Goal: Communication & Community: Answer question/provide support

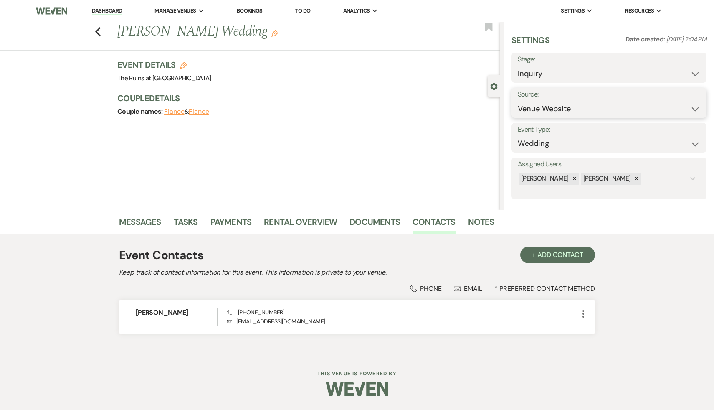
click at [691, 111] on select "Weven Venue Website Instagram Facebook Pinterest Google The Knot Wedding Wire H…" at bounding box center [609, 109] width 182 height 16
select select "6"
click at [518, 101] on select "Weven Venue Website Instagram Facebook Pinterest Google The Knot Wedding Wire H…" at bounding box center [609, 109] width 182 height 16
click at [687, 100] on button "Save" at bounding box center [680, 102] width 53 height 17
click at [143, 223] on link "Messages" at bounding box center [140, 224] width 42 height 18
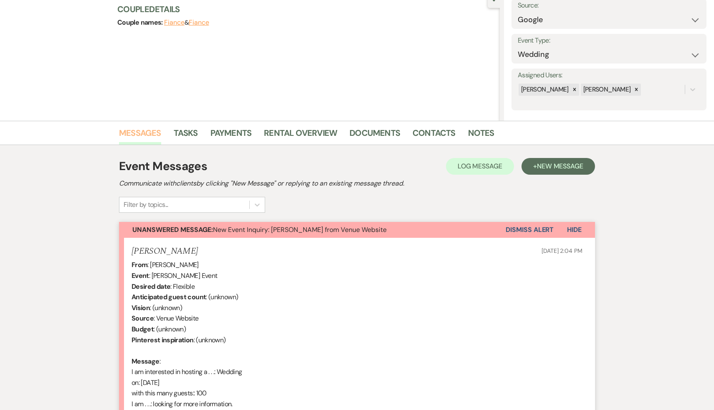
scroll to position [272, 0]
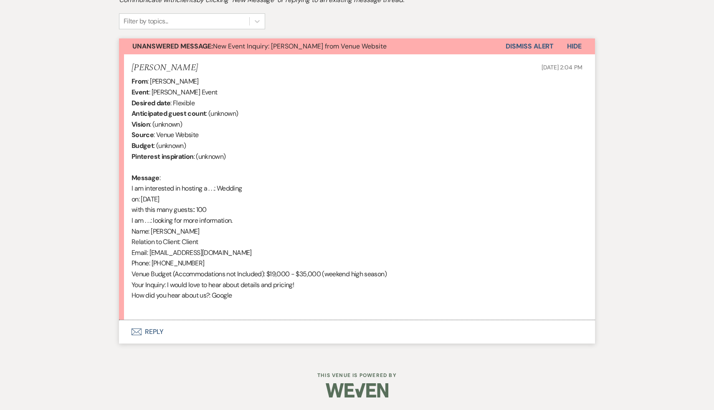
click at [154, 331] on button "Envelope Reply" at bounding box center [357, 331] width 476 height 23
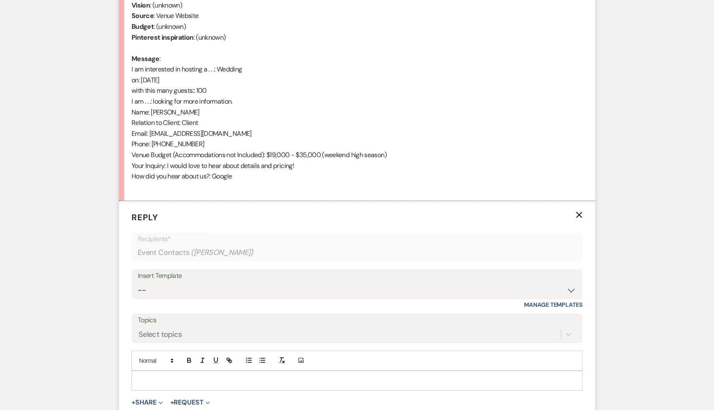
scroll to position [432, 0]
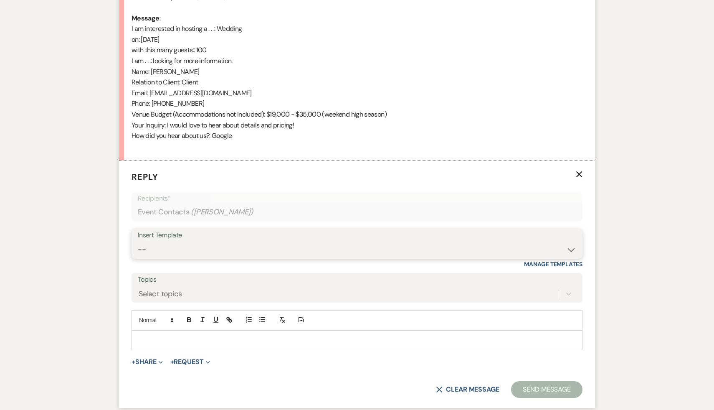
click at [571, 250] on select "-- Weven Planning Portal Introduction (Booked Events) Initial Inquiry Response …" at bounding box center [357, 249] width 438 height 16
select select "3991"
click at [138, 241] on select "-- Weven Planning Portal Introduction (Booked Events) Initial Inquiry Response …" at bounding box center [357, 249] width 438 height 16
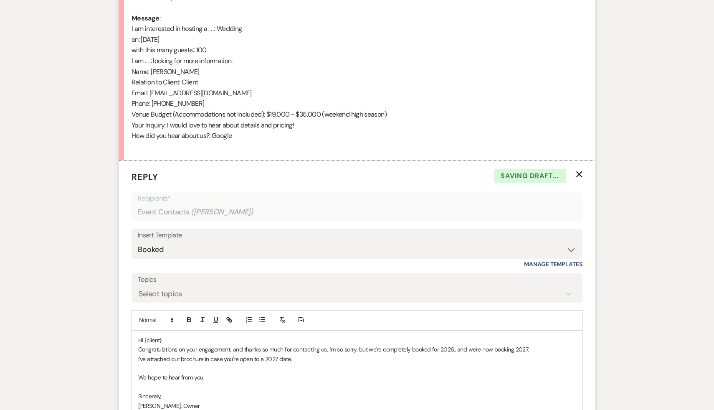
click at [170, 340] on p "Hi {client}" at bounding box center [357, 339] width 438 height 9
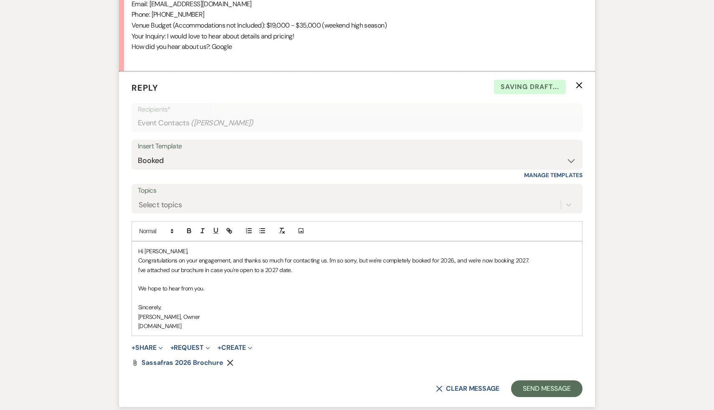
scroll to position [572, 0]
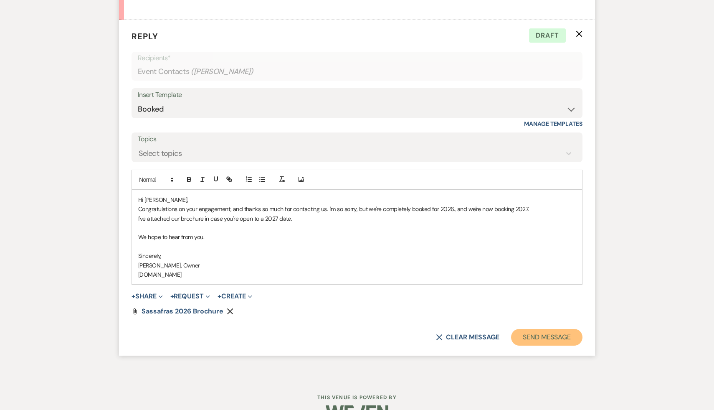
click at [556, 335] on button "Send Message" at bounding box center [546, 337] width 71 height 17
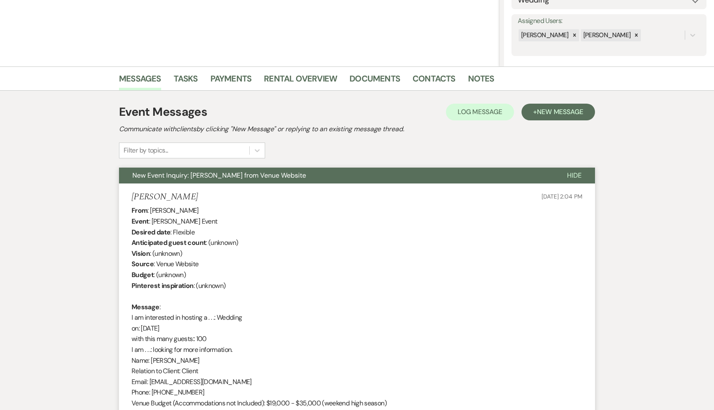
scroll to position [0, 0]
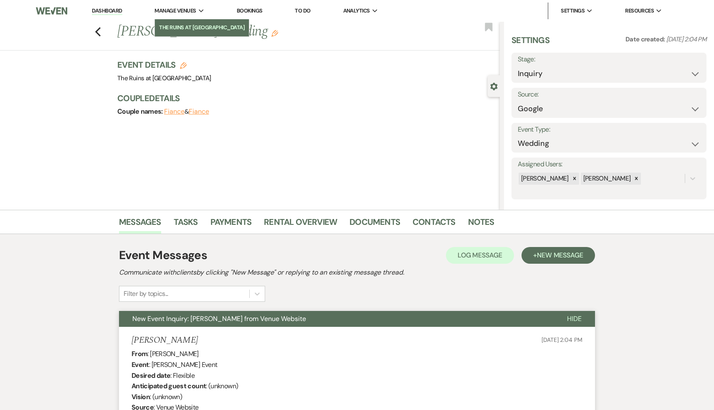
click at [187, 27] on li "The Ruins at [GEOGRAPHIC_DATA]" at bounding box center [202, 27] width 86 height 8
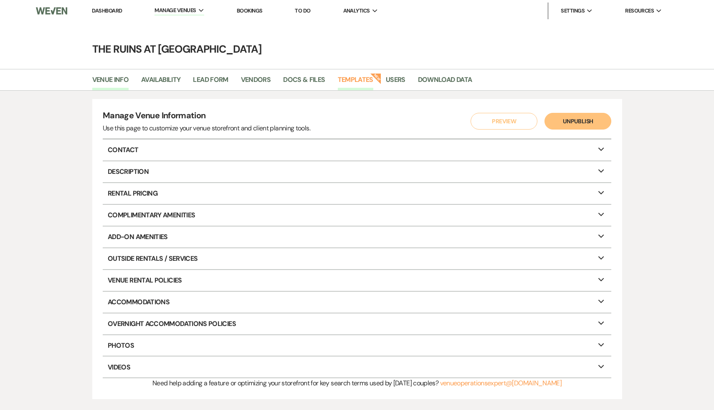
click at [359, 80] on link "Templates" at bounding box center [355, 82] width 35 height 16
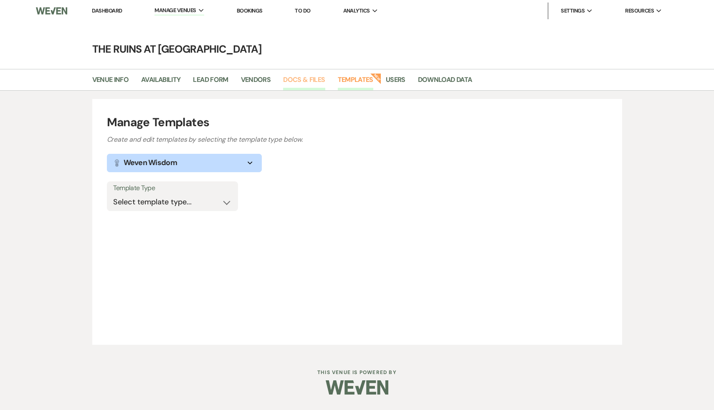
click at [306, 78] on link "Docs & Files" at bounding box center [304, 82] width 42 height 16
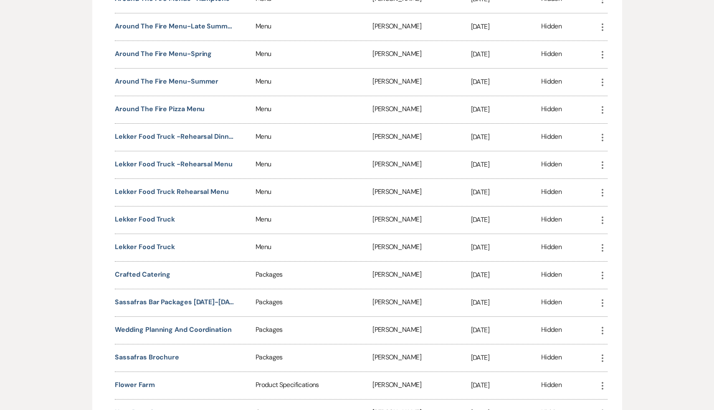
scroll to position [2827, 0]
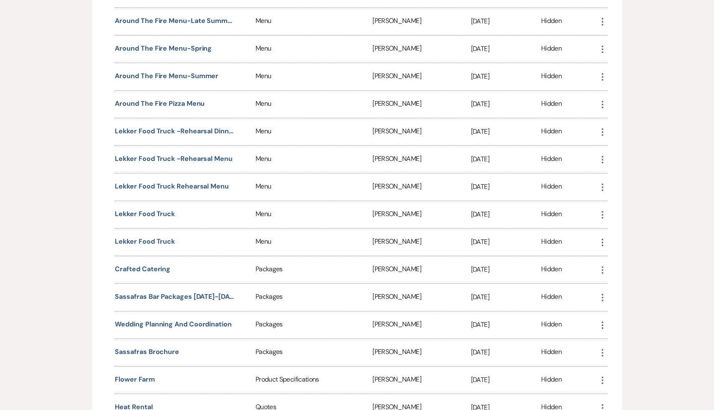
click at [602, 347] on icon "More" at bounding box center [602, 352] width 10 height 10
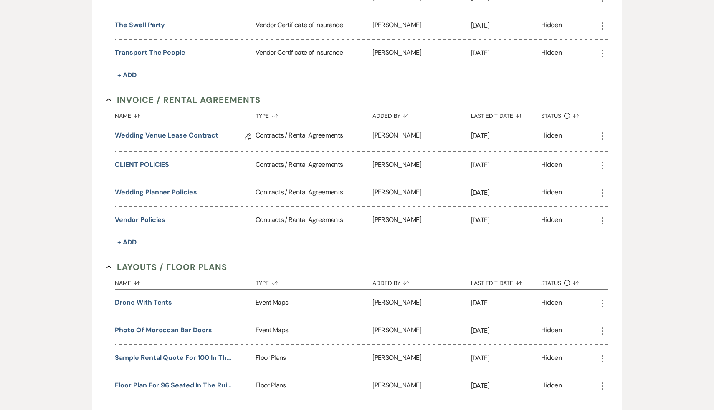
scroll to position [0, 0]
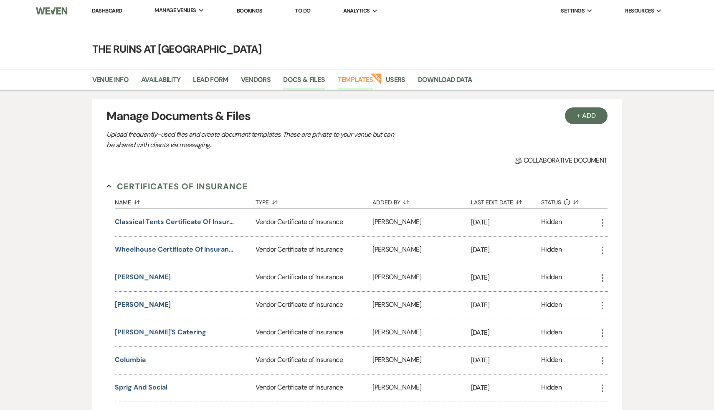
click at [361, 79] on link "Templates" at bounding box center [355, 82] width 35 height 16
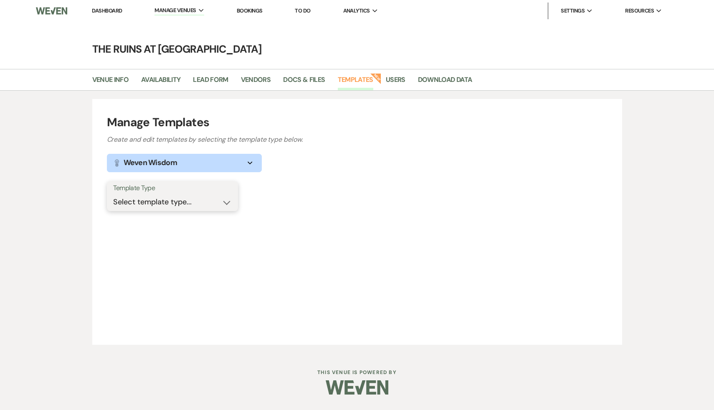
click at [225, 201] on select "Select template type... Task List Message Templates Payment Plan Inventory Item…" at bounding box center [172, 202] width 119 height 16
select select "Message Templates"
click at [113, 194] on select "Select template type... Task List Message Templates Payment Plan Inventory Item…" at bounding box center [172, 202] width 119 height 16
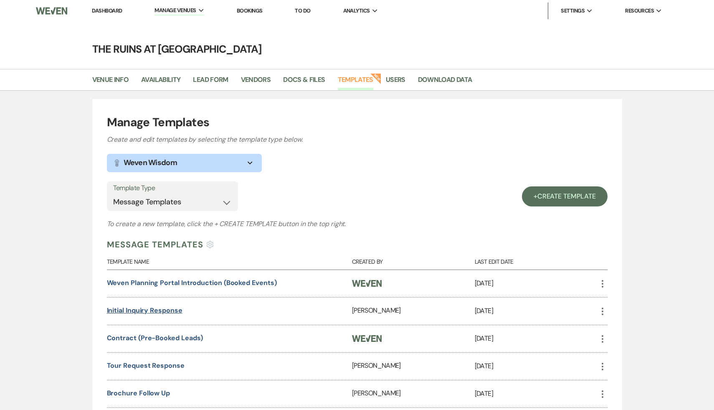
click at [172, 312] on link "Initial Inquiry Response" at bounding box center [145, 310] width 76 height 9
click at [374, 26] on li "The Ruins at [GEOGRAPHIC_DATA]" at bounding box center [391, 27] width 86 height 8
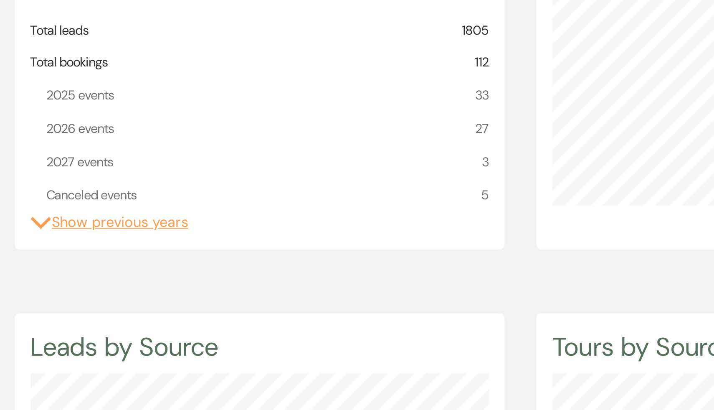
scroll to position [14, 0]
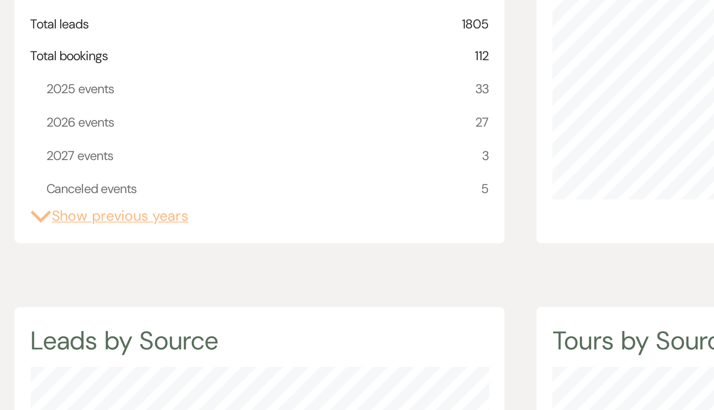
click at [159, 310] on button "Expand Show previous years" at bounding box center [142, 308] width 83 height 11
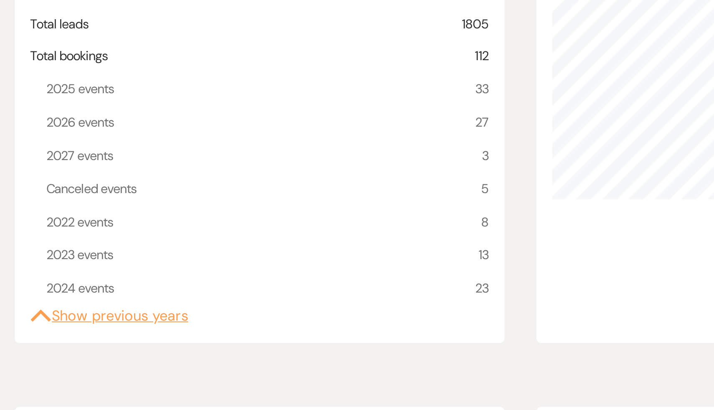
scroll to position [14, 0]
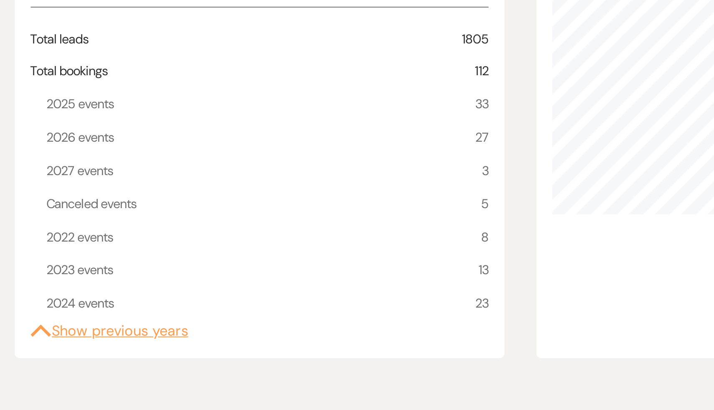
click at [132, 243] on span "2025 events" at bounding box center [126, 242] width 35 height 11
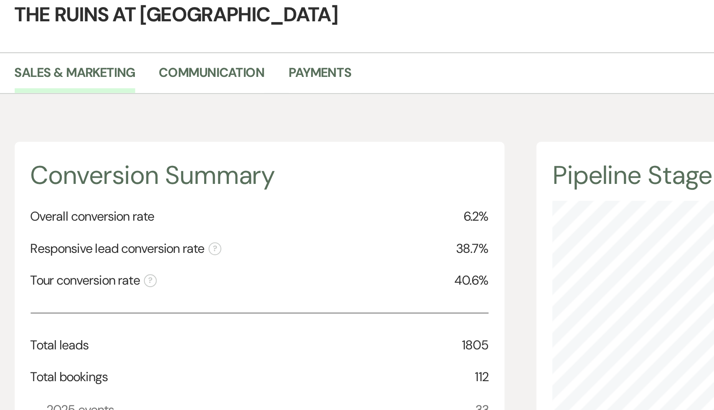
scroll to position [0, 0]
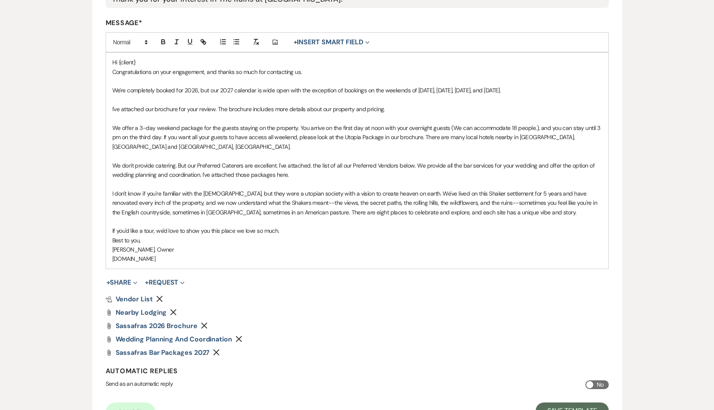
scroll to position [275, 0]
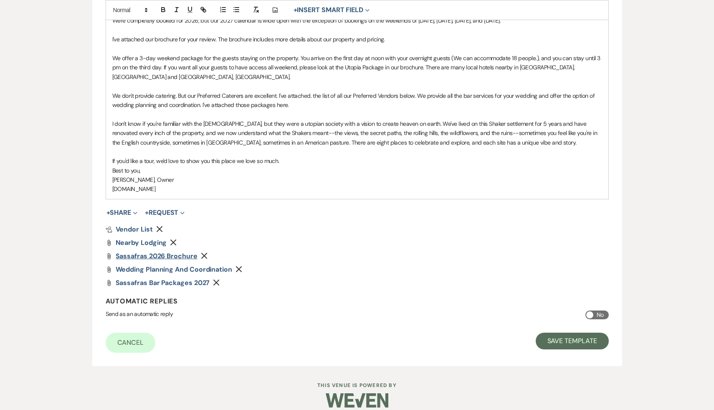
click at [181, 251] on span "Sassafras 2026 Brochure" at bounding box center [157, 255] width 82 height 9
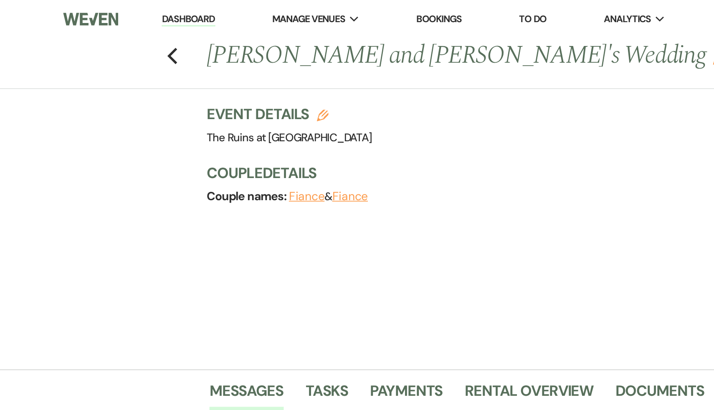
click at [107, 10] on link "Dashboard" at bounding box center [107, 11] width 30 height 8
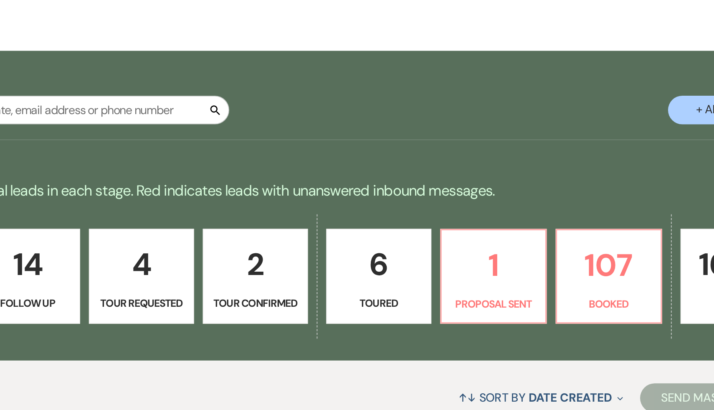
click at [460, 221] on div "Pipeline Filters Expand" at bounding box center [356, 219] width 601 height 22
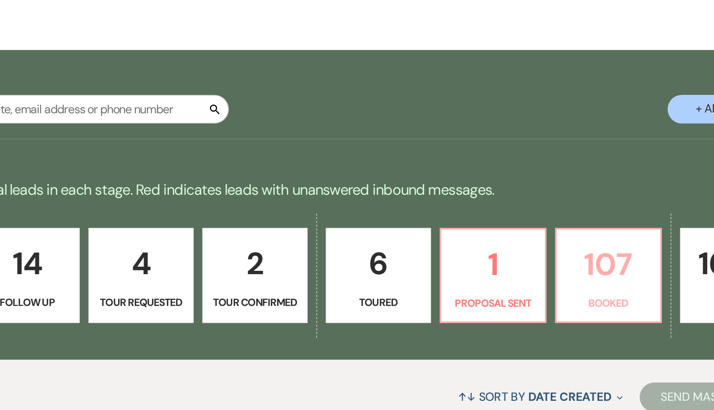
click at [508, 273] on p "107" at bounding box center [516, 279] width 49 height 28
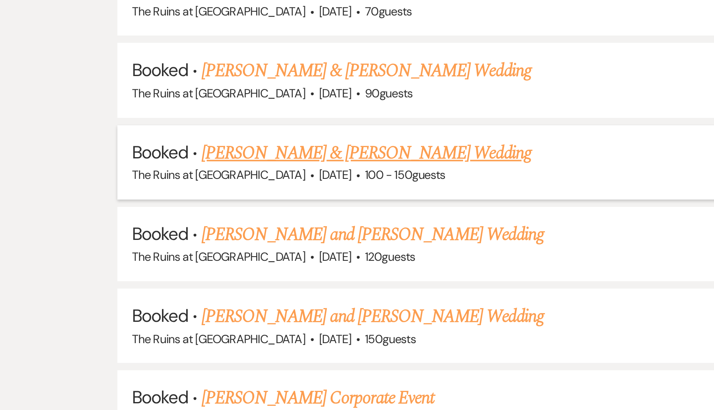
scroll to position [3187, 0]
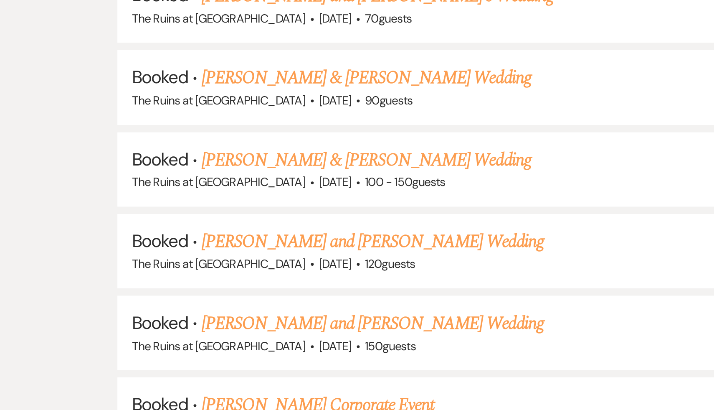
select select "6"
select select "5"
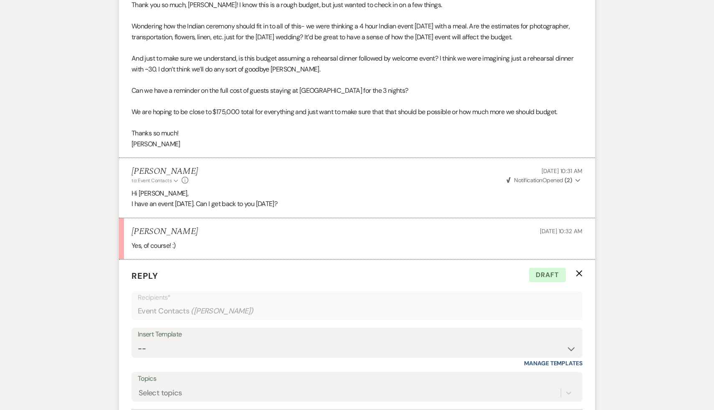
scroll to position [804, 0]
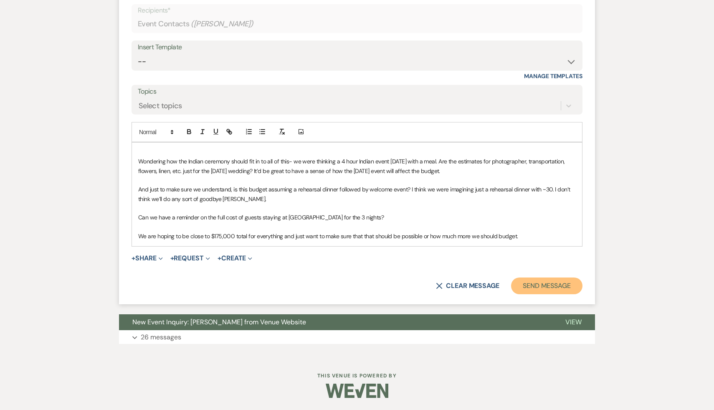
click at [552, 286] on button "Send Message" at bounding box center [546, 285] width 71 height 17
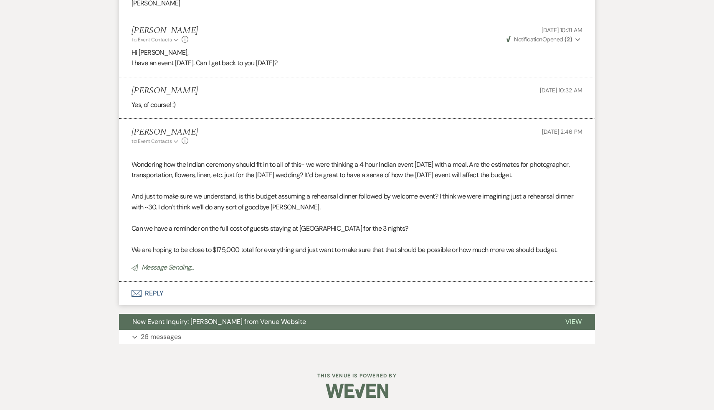
click at [156, 290] on button "Envelope Reply" at bounding box center [357, 292] width 476 height 23
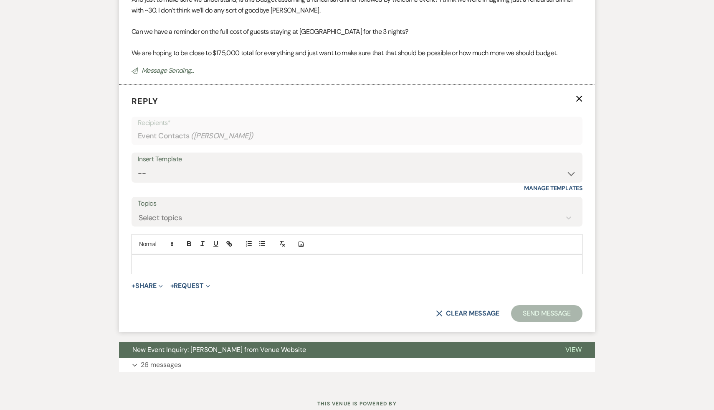
scroll to position [858, 0]
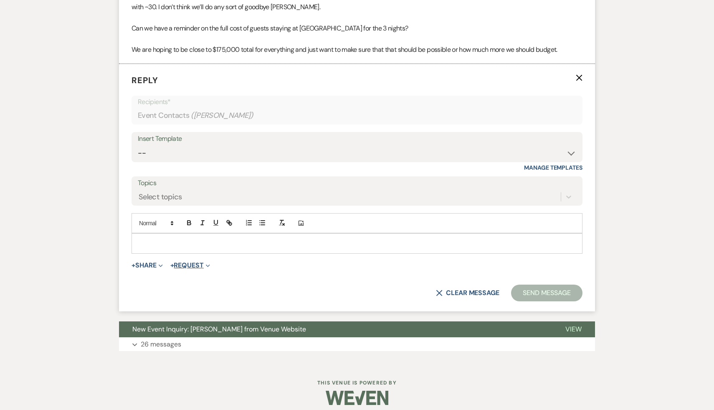
click at [181, 265] on button "+ Request Expand" at bounding box center [190, 265] width 40 height 7
click at [145, 263] on button "+ Share Expand" at bounding box center [147, 265] width 31 height 7
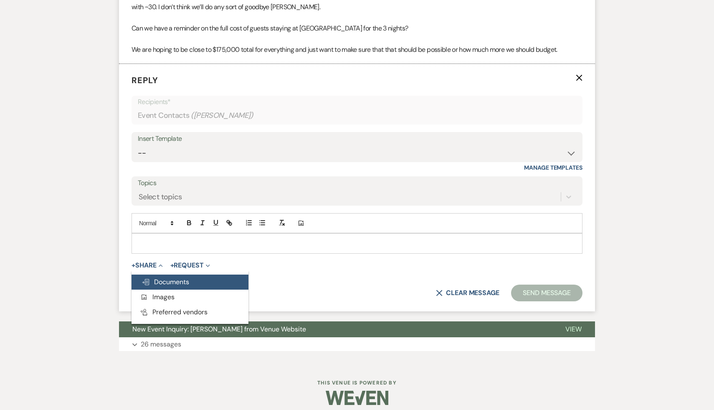
click at [169, 281] on span "Doc Upload Documents" at bounding box center [166, 281] width 48 height 9
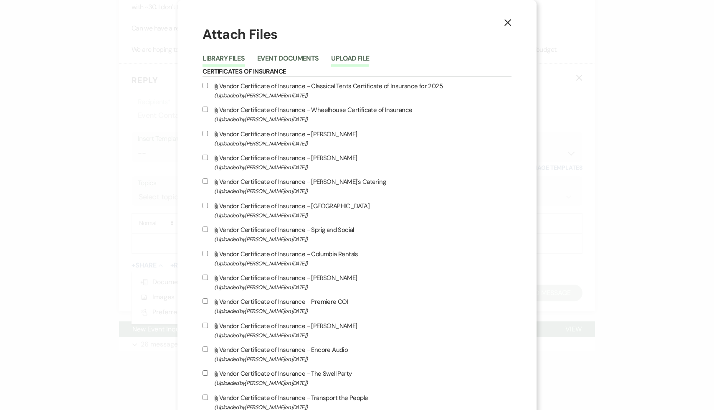
click at [369, 58] on button "Upload File" at bounding box center [350, 61] width 38 height 12
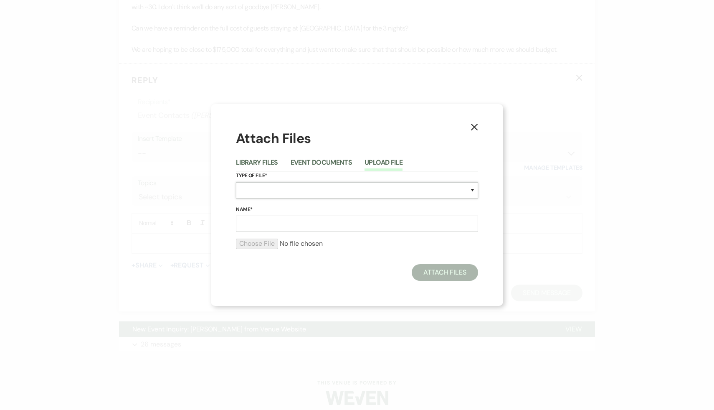
click at [472, 188] on select "Special Event Insurance Vendor Certificate of Insurance Contracts / Rental Agre…" at bounding box center [357, 190] width 242 height 16
select select "8"
click at [236, 182] on select "Special Event Insurance Vendor Certificate of Insurance Contracts / Rental Agre…" at bounding box center [357, 190] width 242 height 16
click at [276, 226] on input "Name*" at bounding box center [357, 223] width 242 height 16
type input "Budget for 150"
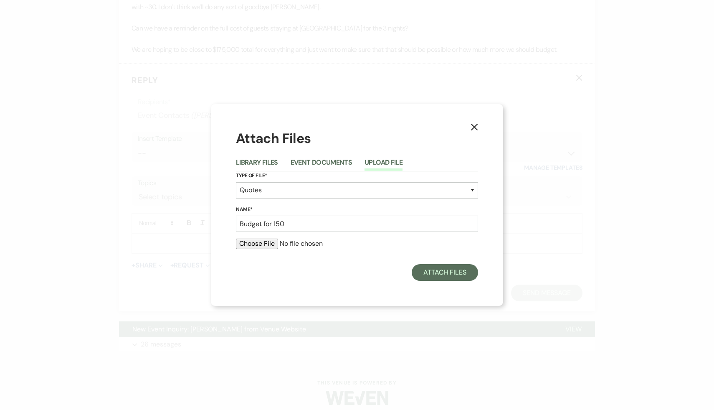
click at [264, 242] on input "file" at bounding box center [357, 243] width 242 height 10
type input "C:\fakepath\150 Utopia Package 2027 high season sample budget (4) (1).pdf"
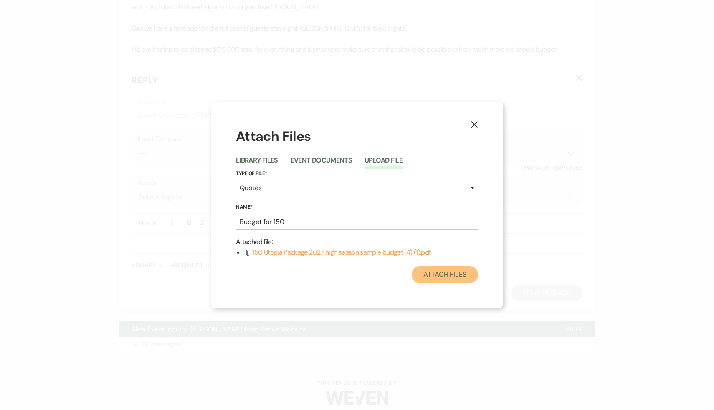
click at [456, 277] on button "Attach Files" at bounding box center [445, 274] width 66 height 17
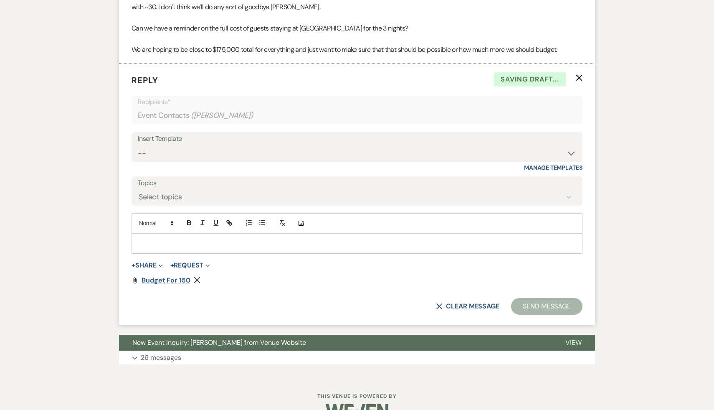
click at [182, 280] on span "Budget for 150" at bounding box center [166, 280] width 49 height 9
click at [207, 247] on div at bounding box center [357, 242] width 450 height 19
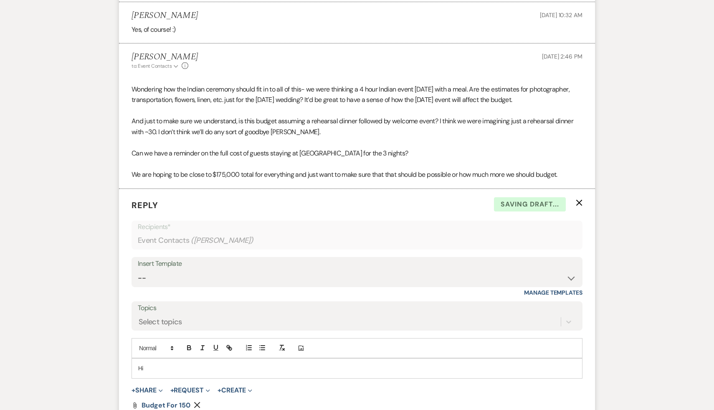
scroll to position [878, 0]
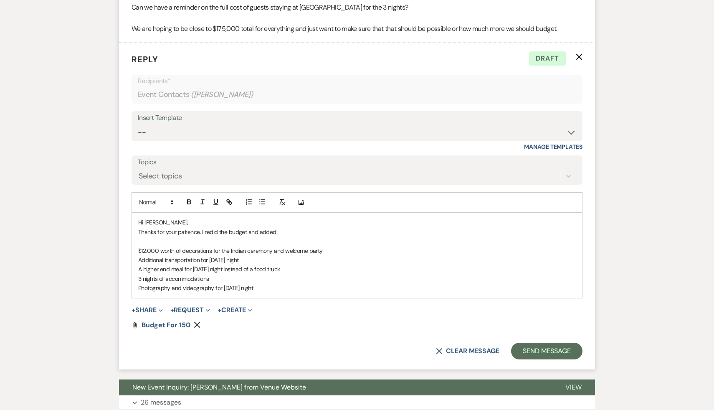
click at [272, 285] on p "Photography and videography for Friday night" at bounding box center [357, 287] width 438 height 9
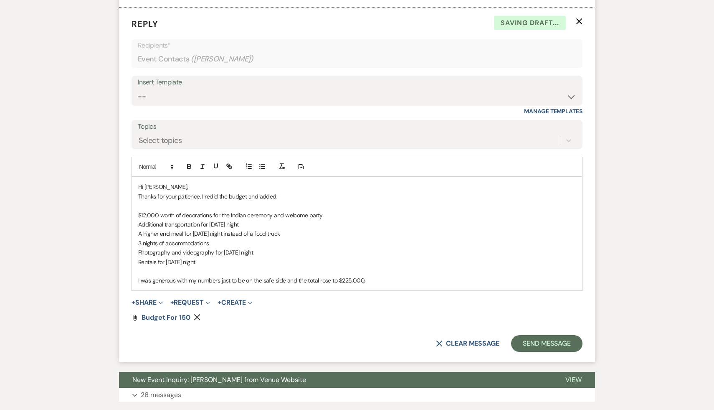
scroll to position [915, 0]
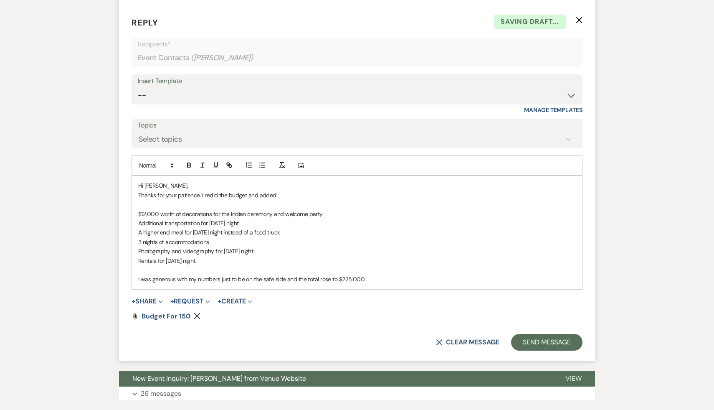
click at [377, 279] on p "I was generous with my numbers just to be on the safe side and the total rose t…" at bounding box center [357, 278] width 438 height 9
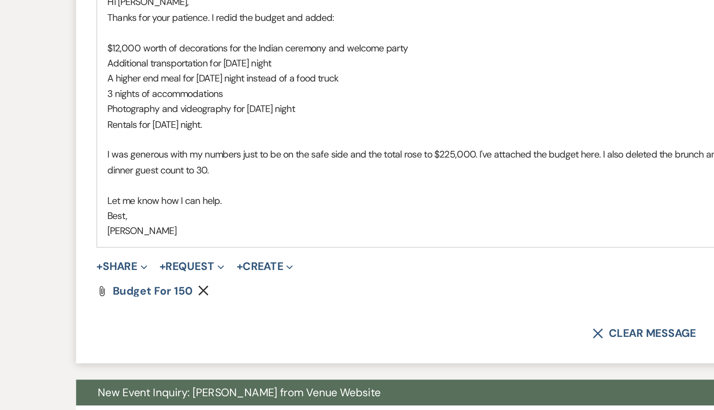
scroll to position [946, 0]
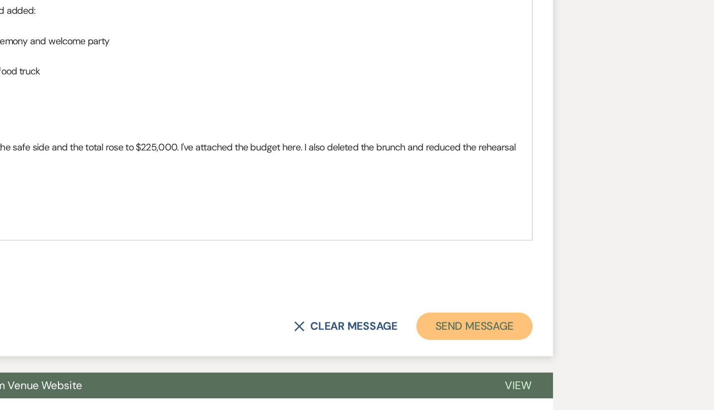
click at [533, 354] on button "Send Message" at bounding box center [546, 358] width 71 height 17
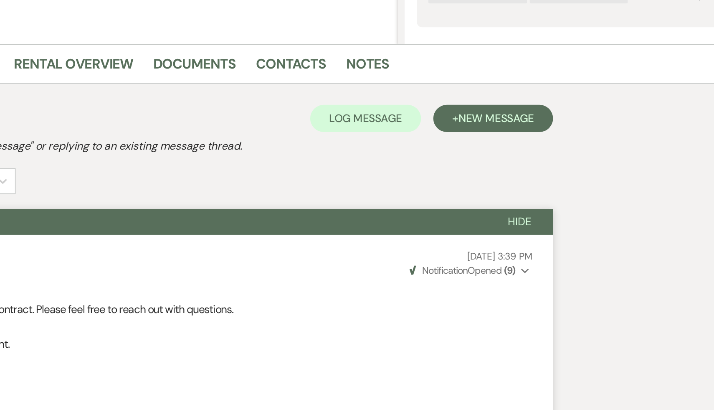
scroll to position [0, 0]
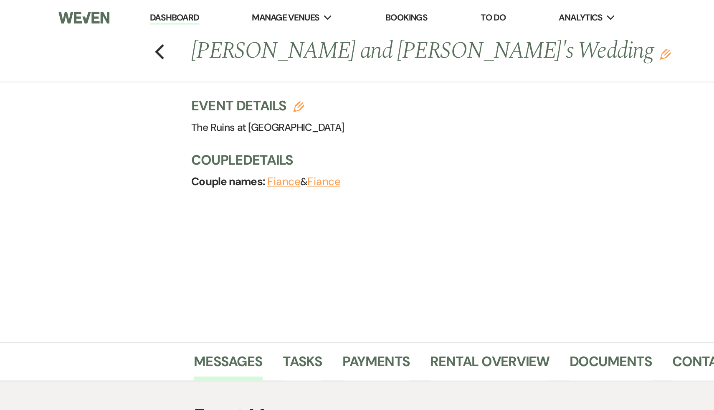
click at [101, 13] on link "Dashboard" at bounding box center [107, 11] width 30 height 8
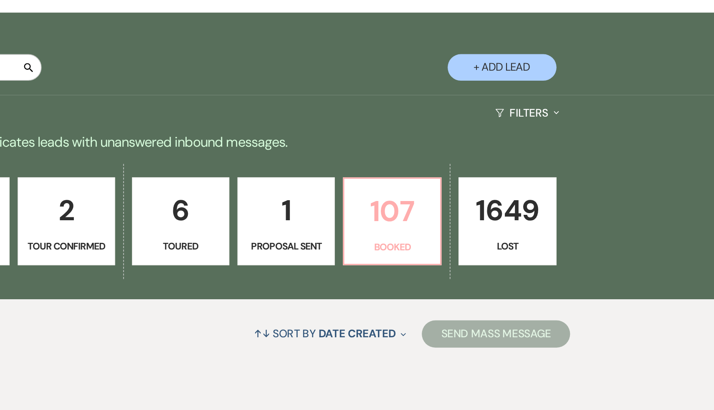
click at [518, 278] on p "107" at bounding box center [516, 279] width 49 height 28
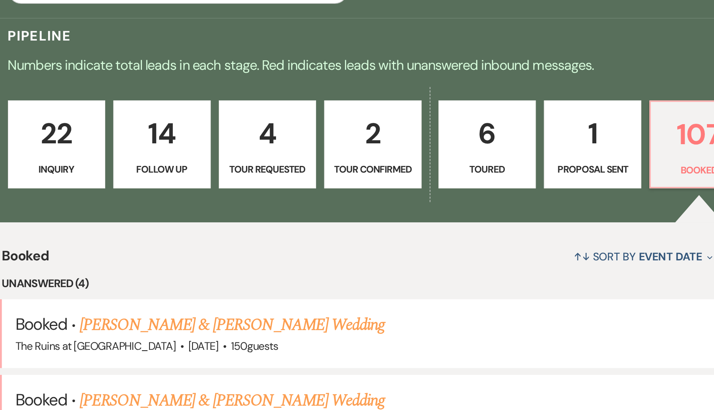
scroll to position [39, 0]
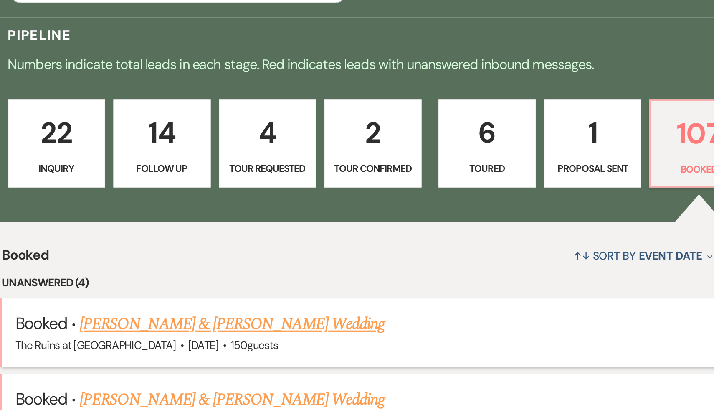
click at [242, 357] on link "Alex Fafoutis & Lenore Shickmanter's Wedding" at bounding box center [230, 356] width 187 height 15
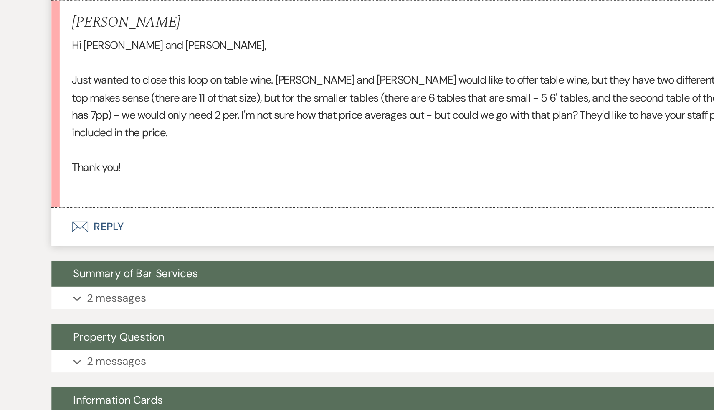
scroll to position [1230, 0]
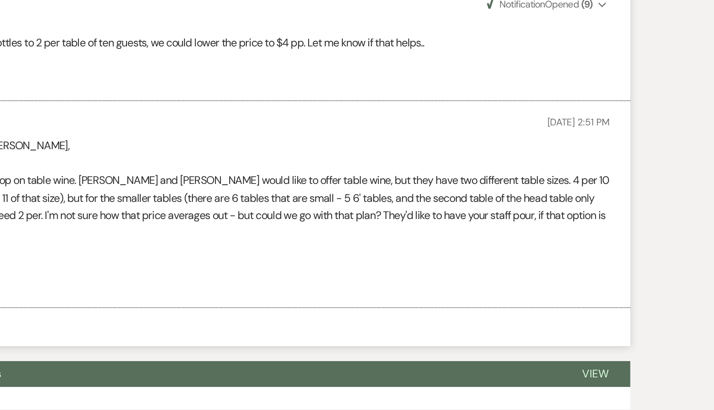
click at [282, 135] on p "Just wanted to close this loop on table wine. Lenore and Alex would like to off…" at bounding box center [357, 127] width 451 height 43
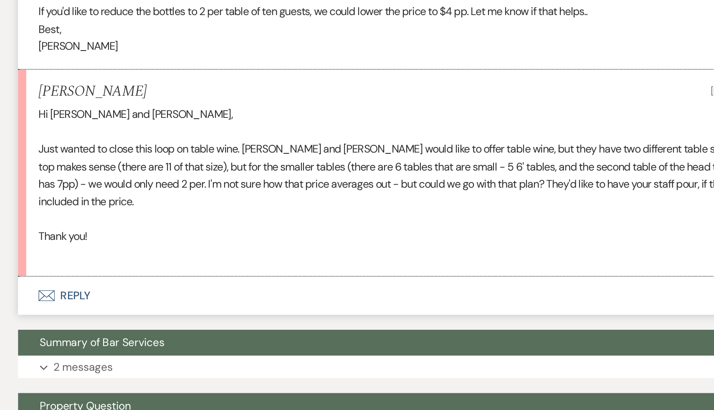
scroll to position [1194, 0]
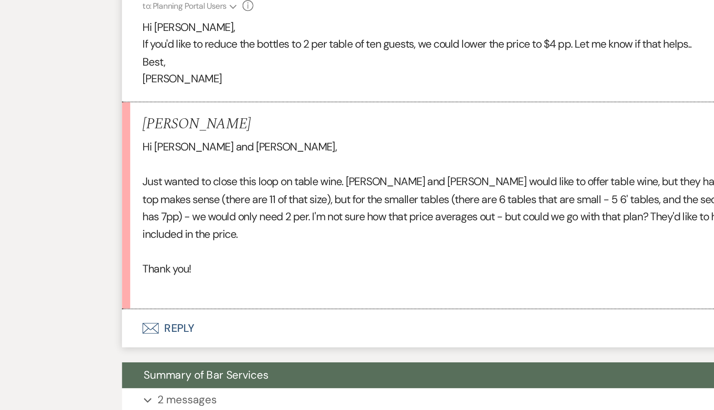
click at [205, 195] on p "Thank you!" at bounding box center [357, 200] width 451 height 11
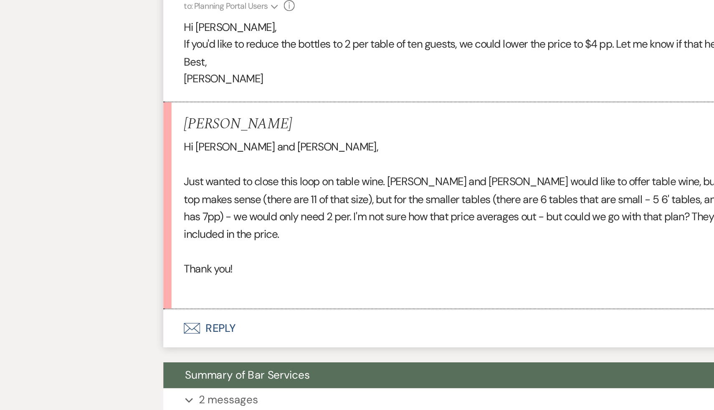
click at [190, 195] on p "Thank you!" at bounding box center [357, 200] width 451 height 11
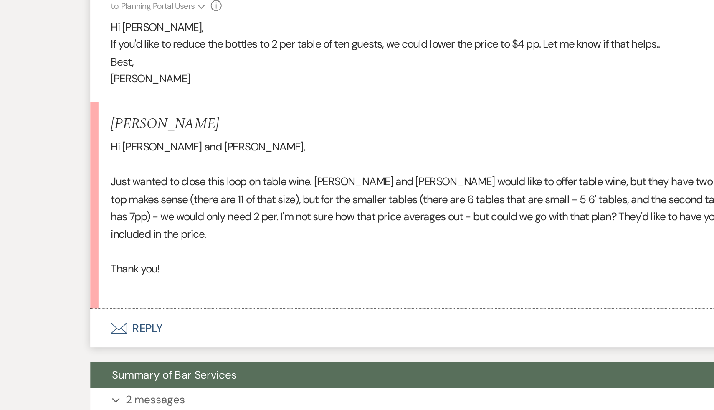
click at [155, 226] on button "Envelope Reply" at bounding box center [357, 236] width 476 height 23
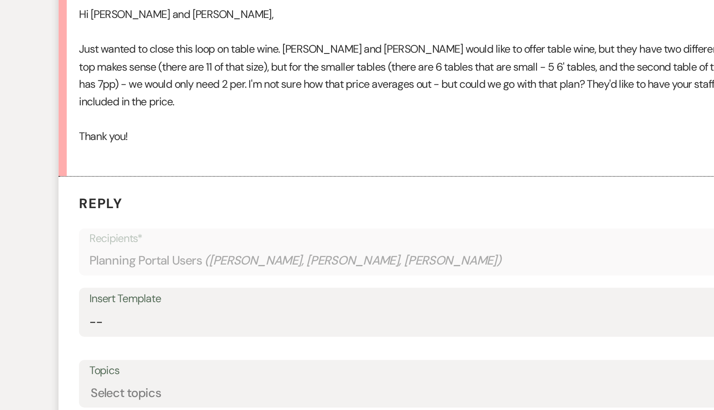
scroll to position [1248, 0]
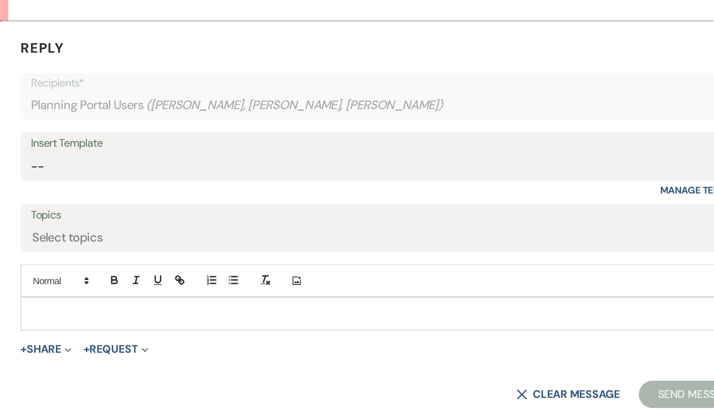
click at [210, 348] on div at bounding box center [357, 350] width 450 height 19
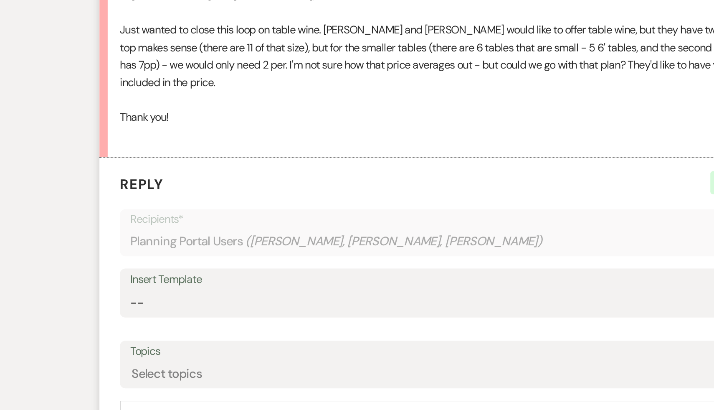
scroll to position [1184, 0]
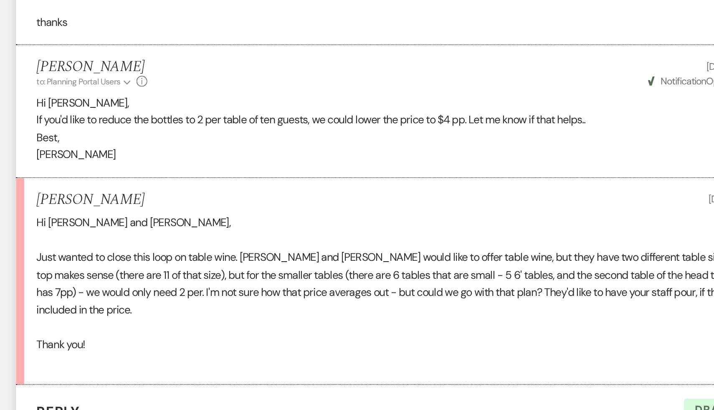
click at [199, 183] on p "Just wanted to close this loop on table wine. Lenore and Alex would like to off…" at bounding box center [357, 173] width 451 height 43
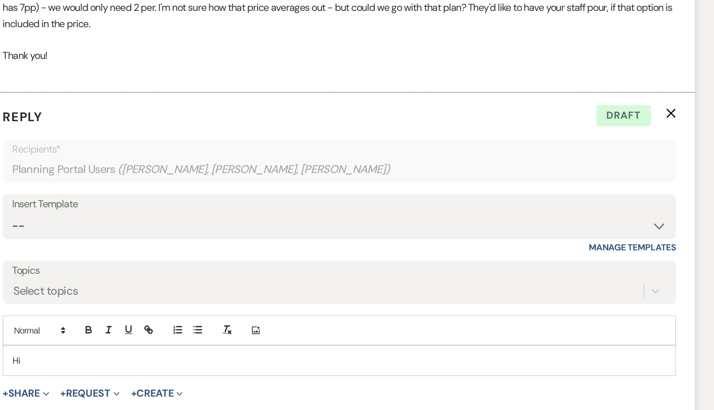
scroll to position [1223, 0]
click at [148, 371] on p "Hi" at bounding box center [357, 375] width 438 height 9
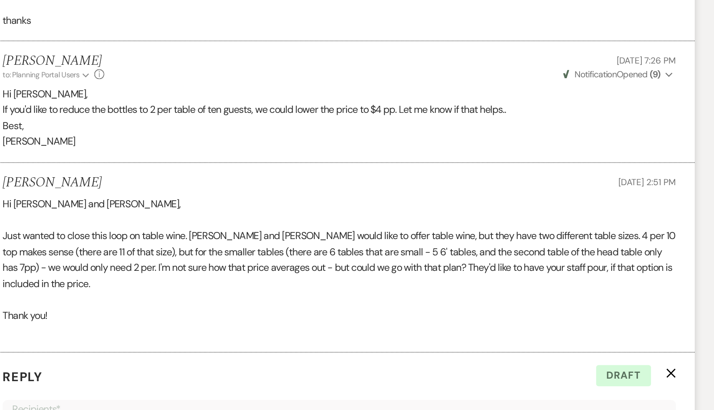
scroll to position [1148, 0]
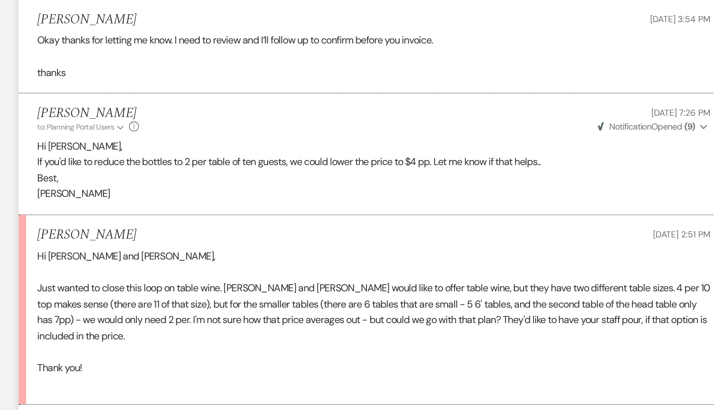
click at [258, 241] on p "Thank you!" at bounding box center [357, 246] width 451 height 11
click at [274, 241] on p "Thank you!" at bounding box center [357, 246] width 451 height 11
click at [266, 241] on p "Thank you!" at bounding box center [357, 246] width 451 height 11
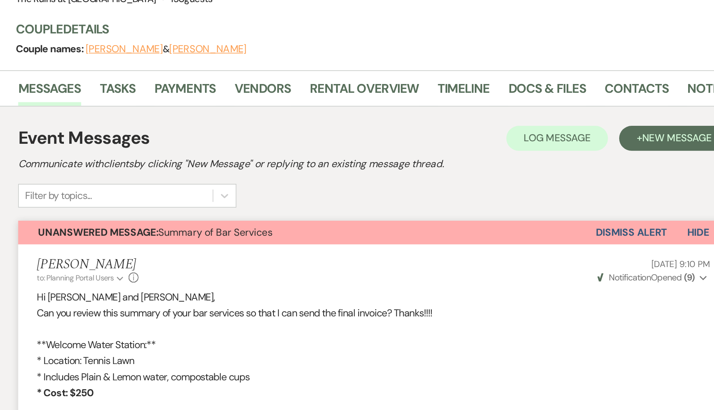
scroll to position [0, 0]
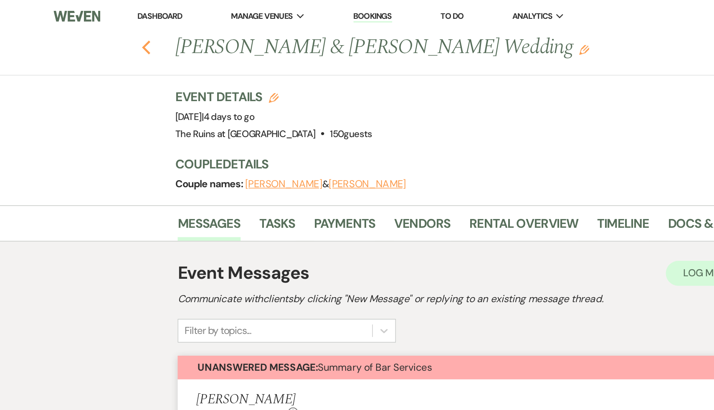
click at [97, 27] on icon "Previous" at bounding box center [98, 32] width 6 height 10
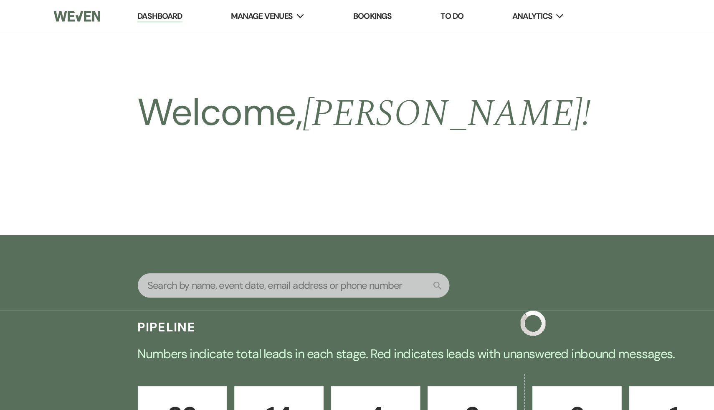
scroll to position [39, 0]
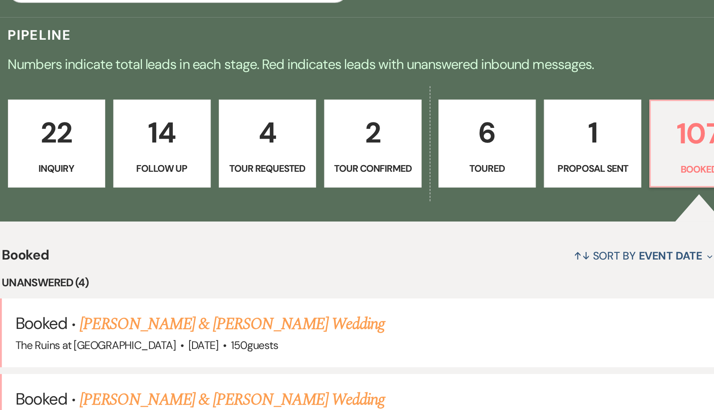
select select "6"
select select "5"
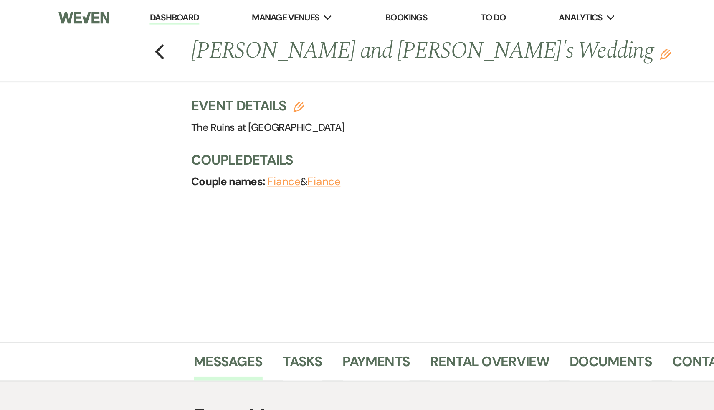
click at [100, 12] on link "Dashboard" at bounding box center [107, 11] width 30 height 8
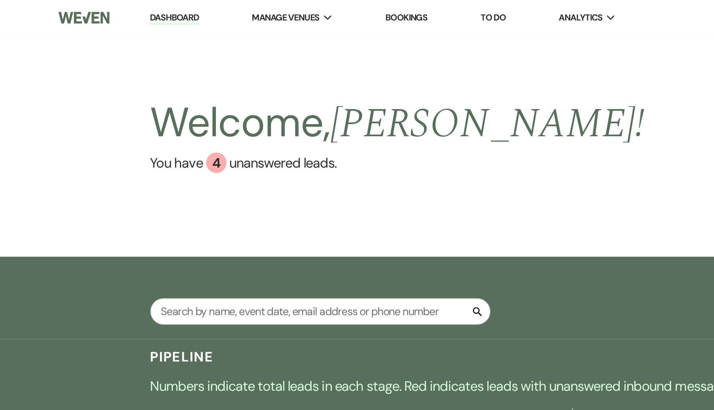
click at [109, 9] on link "Dashboard" at bounding box center [107, 11] width 30 height 8
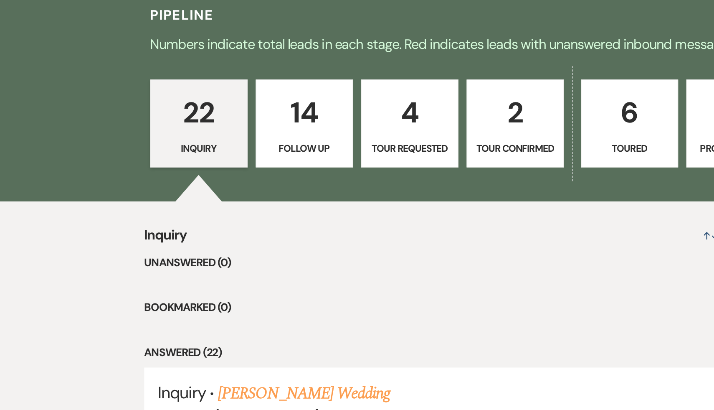
scroll to position [87, 0]
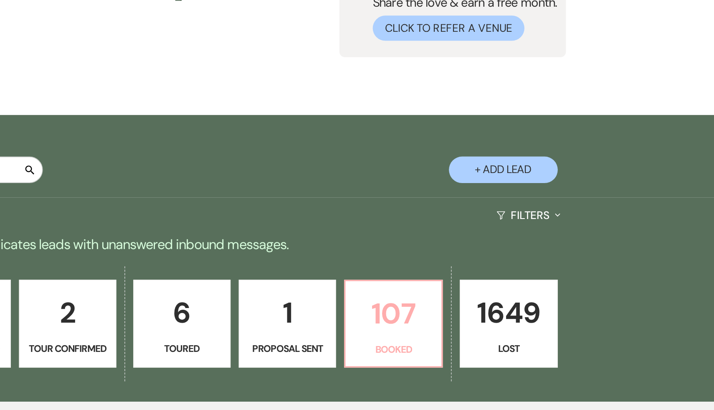
click at [519, 190] on p "107" at bounding box center [516, 192] width 49 height 28
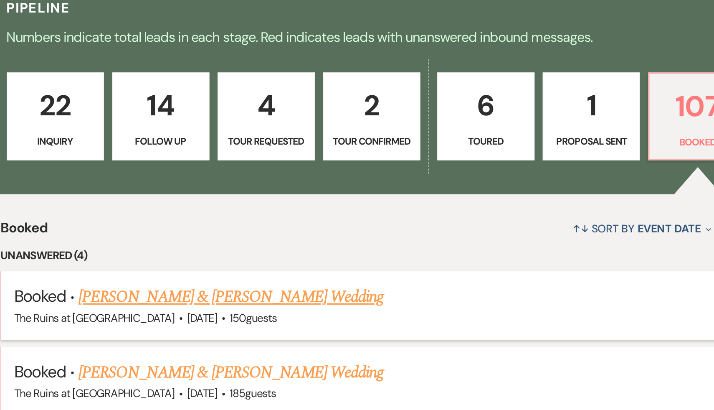
click at [232, 310] on link "Alex Fafoutis & Lenore Shickmanter's Wedding" at bounding box center [230, 309] width 187 height 15
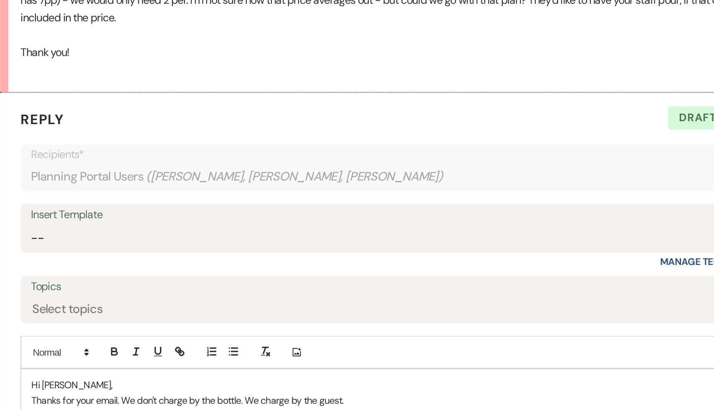
scroll to position [1252, 0]
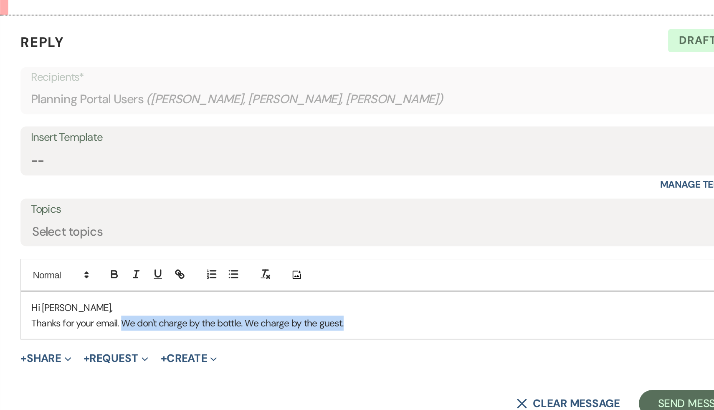
drag, startPoint x: 339, startPoint y: 343, endPoint x: 194, endPoint y: 342, distance: 144.9
click at [194, 352] on p "Thanks for your email. We don't charge by the bottle. We charge by the guest." at bounding box center [357, 356] width 438 height 9
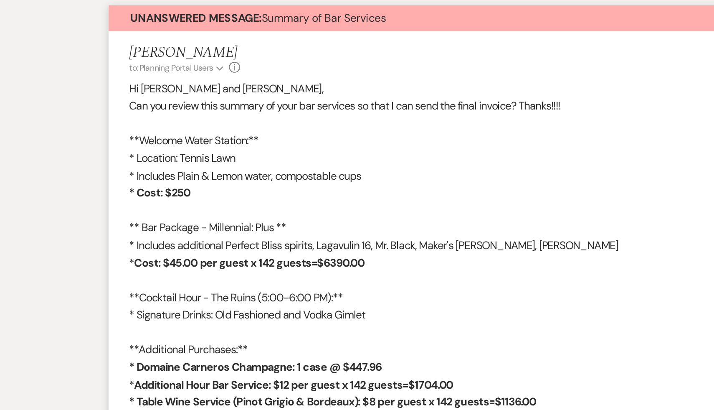
scroll to position [208, 0]
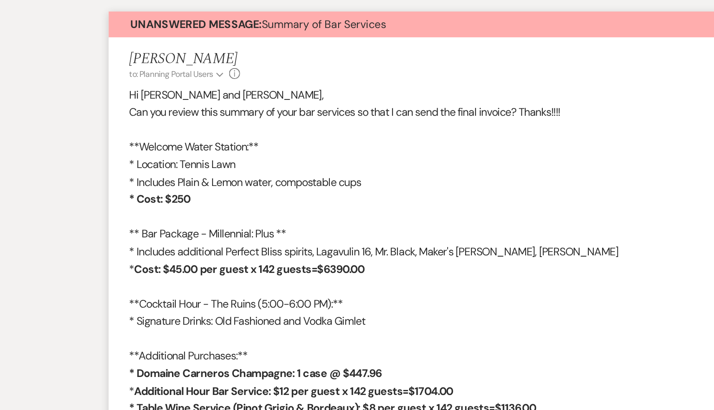
click at [289, 229] on p at bounding box center [357, 230] width 451 height 11
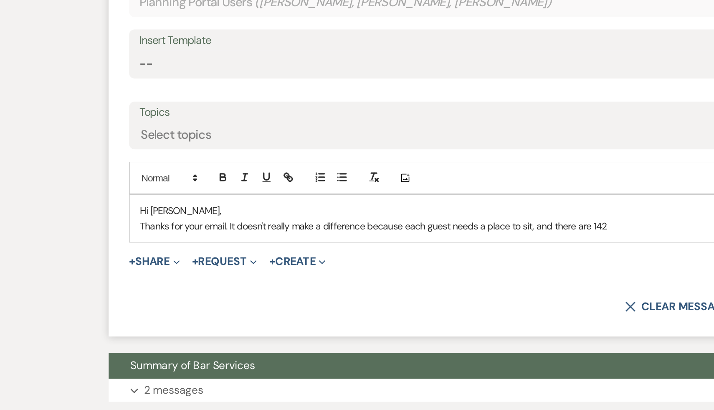
scroll to position [1318, 0]
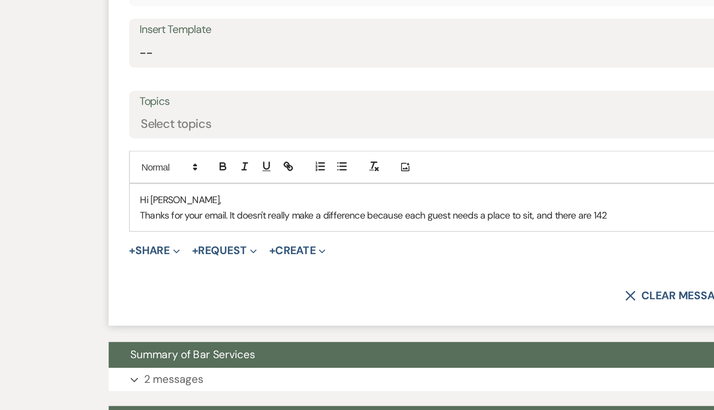
click at [435, 286] on p "Thanks for your email. It doesn't really make a difference because each guest n…" at bounding box center [357, 290] width 438 height 9
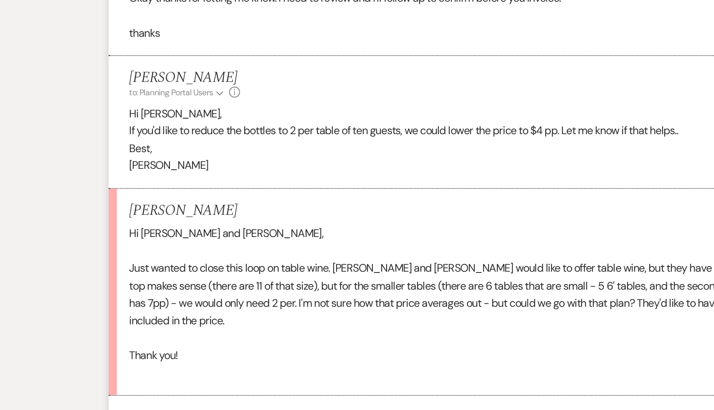
scroll to position [1110, 0]
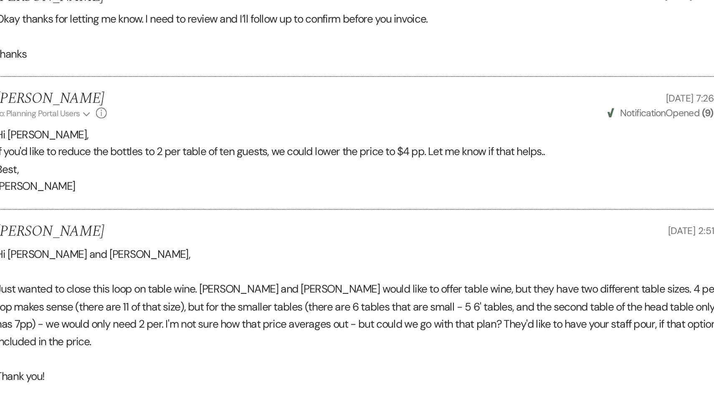
click at [386, 280] on p "Thank you!" at bounding box center [357, 285] width 451 height 11
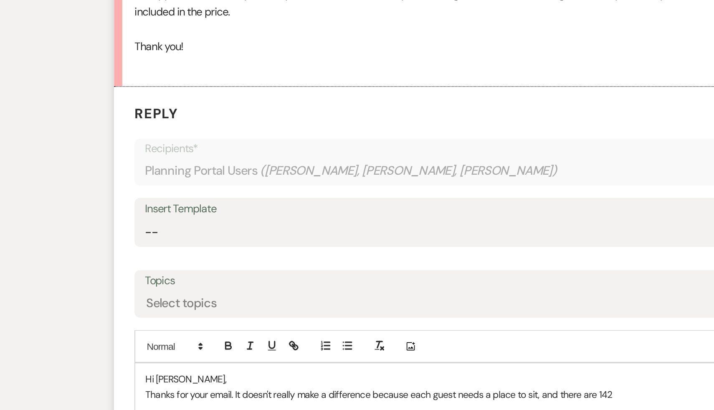
scroll to position [1254, 0]
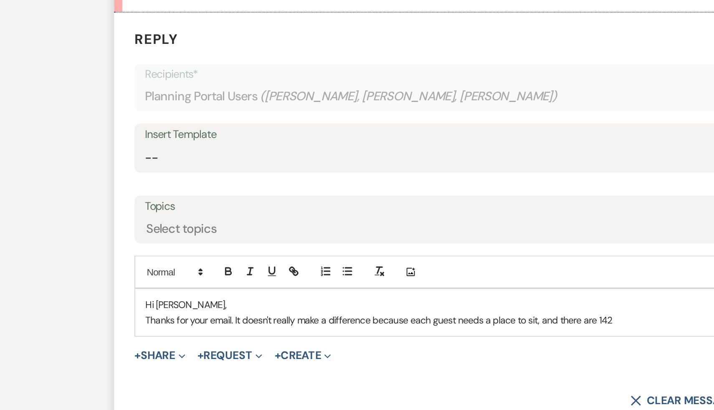
click at [430, 350] on p "Thanks for your email. It doesn't really make a difference because each guest n…" at bounding box center [357, 354] width 438 height 9
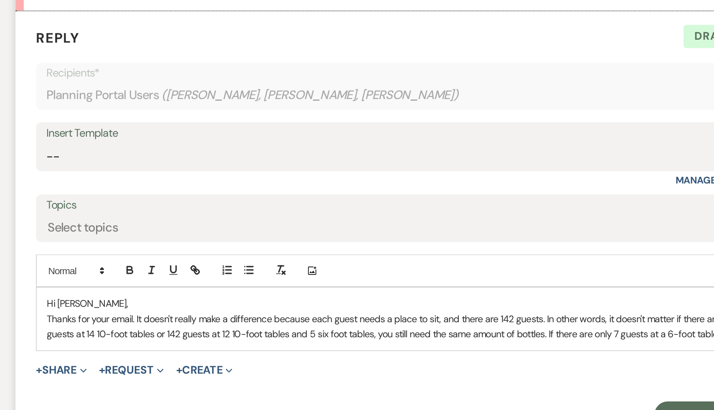
scroll to position [1258, 0]
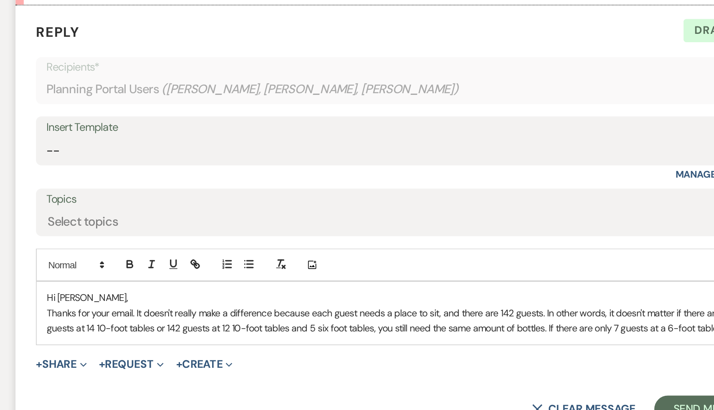
click at [301, 360] on form "Reply X Draft Recipients* Planning Portal Users ( Alex Fafoutis, Lenore Shickma…" at bounding box center [357, 294] width 476 height 266
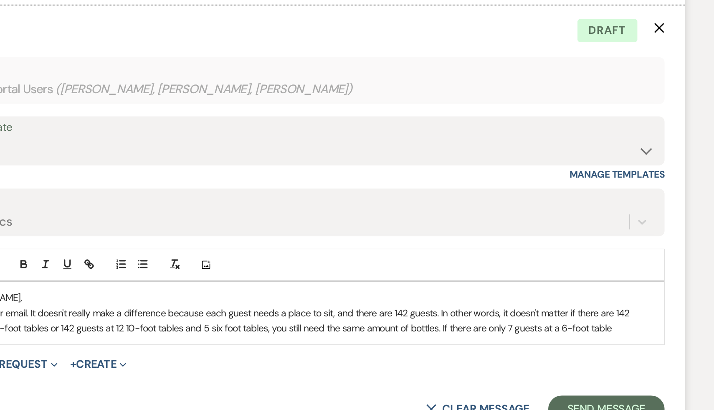
click at [536, 347] on p "Thanks for your email. It doesn't really make a difference because each guest n…" at bounding box center [357, 354] width 438 height 19
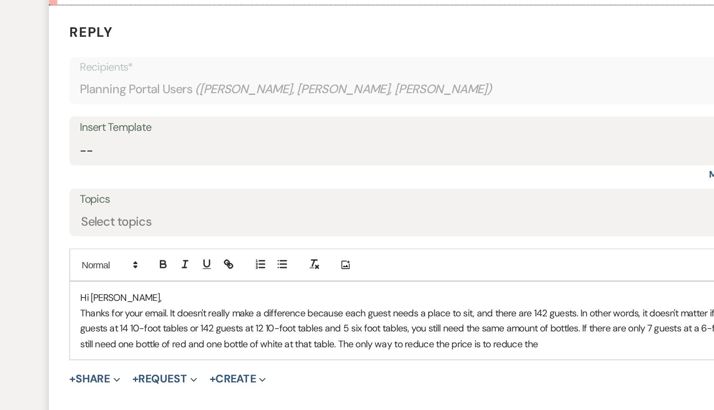
click at [187, 347] on p "Thanks for your email. It doesn't really make a difference because each guest n…" at bounding box center [357, 359] width 438 height 28
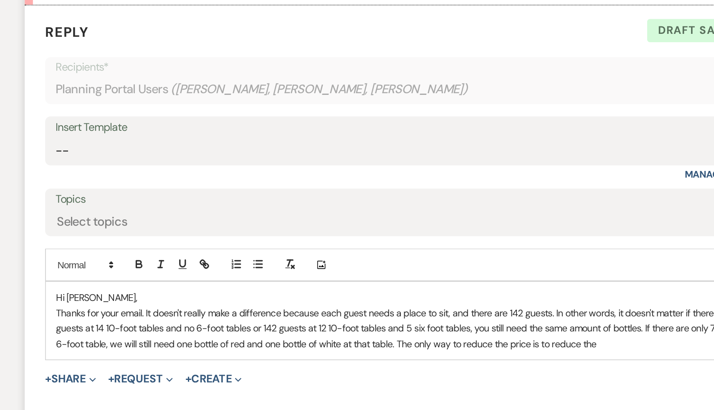
click at [316, 351] on p "Thanks for your email. It doesn't really make a difference because each guest n…" at bounding box center [357, 359] width 438 height 28
click at [374, 349] on p "Thanks for your email. It doesn't really make a difference because each guest n…" at bounding box center [357, 359] width 438 height 28
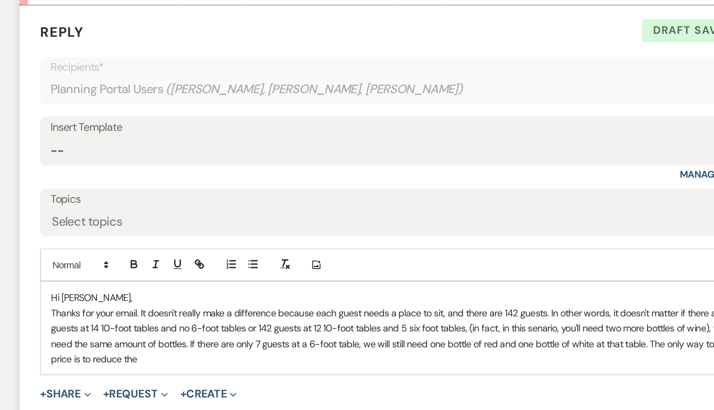
click at [197, 358] on p "Thanks for your email. It doesn't really make a difference because each guest n…" at bounding box center [357, 364] width 438 height 38
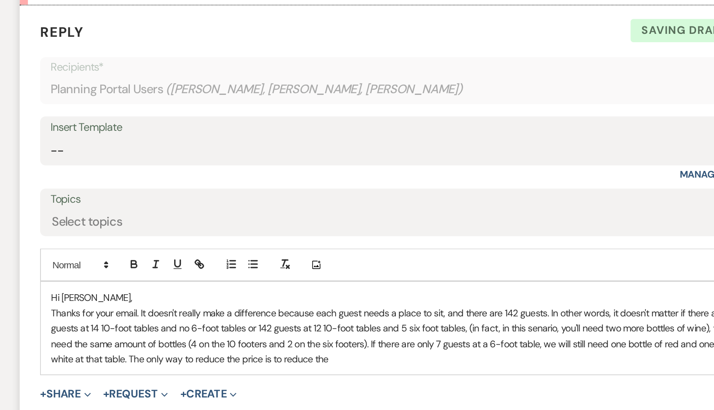
click at [209, 368] on p "Thanks for your email. It doesn't really make a difference because each guest n…" at bounding box center [357, 364] width 438 height 38
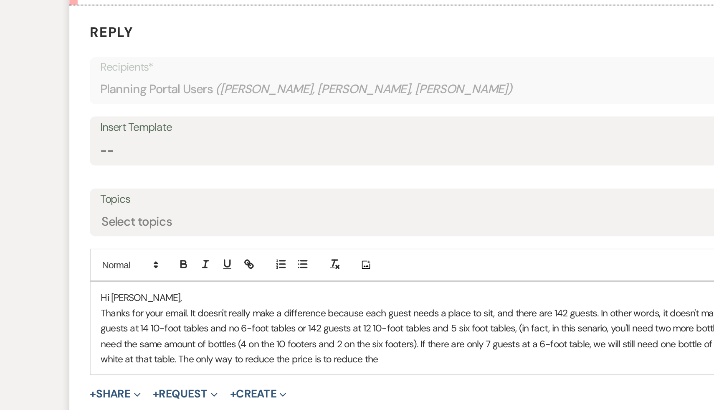
click at [285, 368] on p "Thanks for your email. It doesn't really make a difference because each guest n…" at bounding box center [357, 364] width 438 height 38
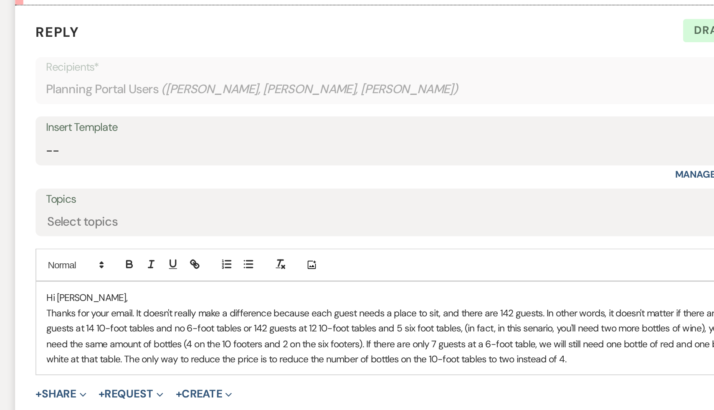
click at [253, 359] on p "Thanks for your email. It doesn't really make a difference because each guest n…" at bounding box center [357, 364] width 438 height 38
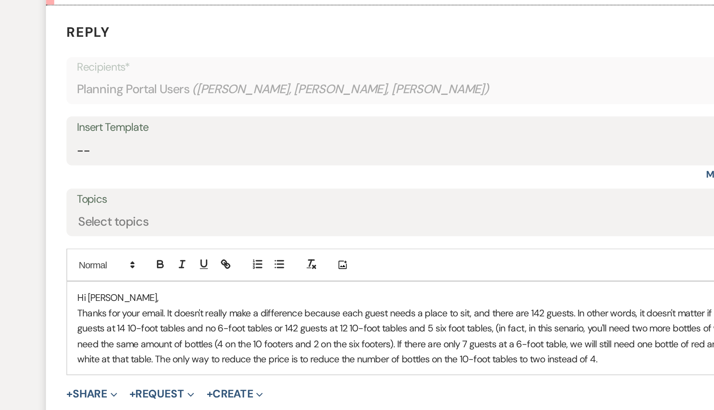
scroll to position [1260, 0]
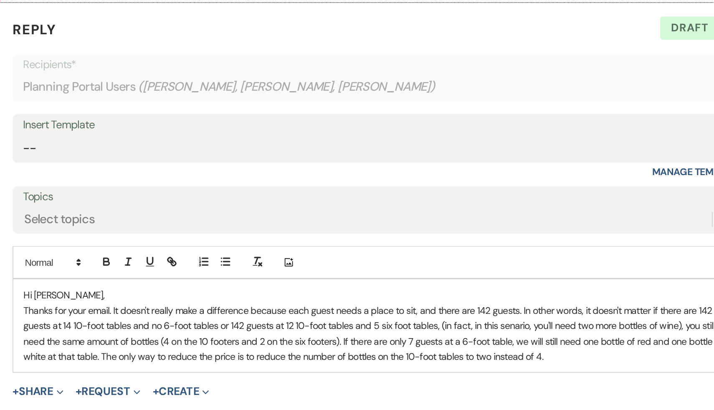
click at [412, 347] on p "Thanks for your email. It doesn't really make a difference because each guest n…" at bounding box center [357, 363] width 438 height 38
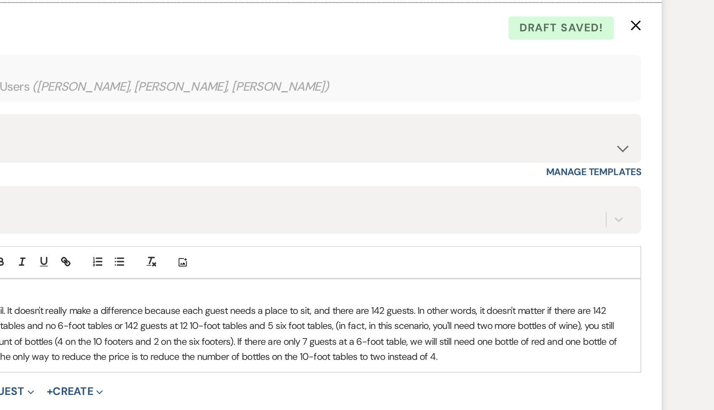
click at [523, 346] on p "Thanks for your email. It doesn't really make a difference because each guest n…" at bounding box center [357, 363] width 438 height 38
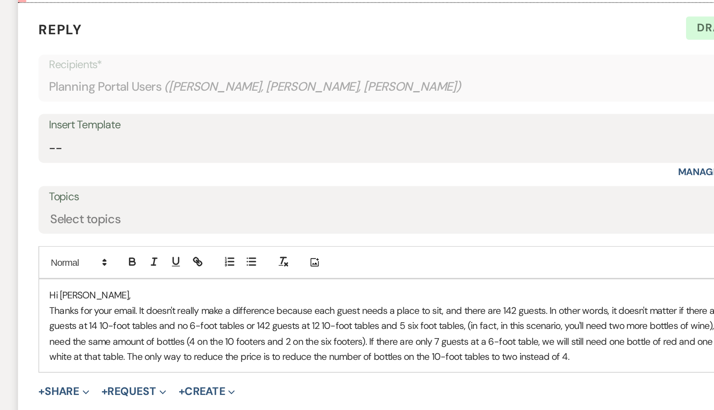
click at [433, 366] on p "Thanks for your email. It doesn't really make a difference because each guest n…" at bounding box center [357, 363] width 438 height 38
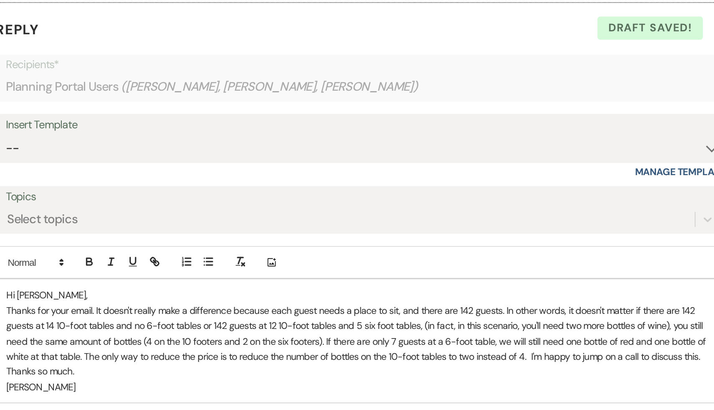
click at [333, 391] on p "Carol" at bounding box center [357, 395] width 438 height 9
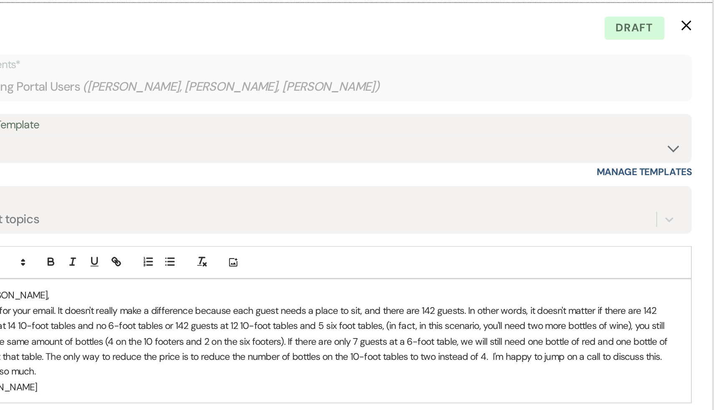
click at [365, 350] on p "Thanks for your email. It doesn't really make a difference because each guest n…" at bounding box center [357, 367] width 438 height 47
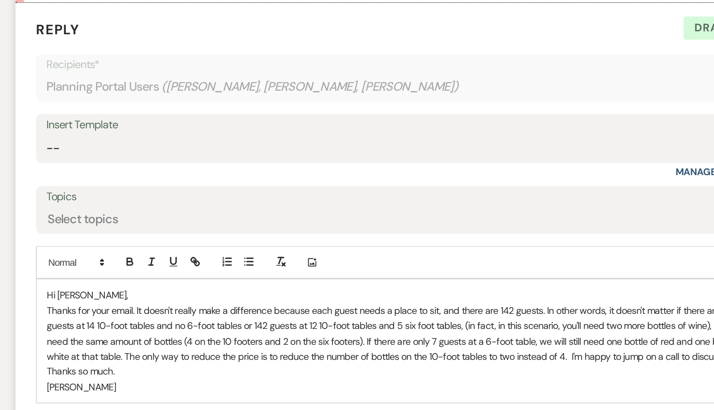
click at [201, 360] on p "Thanks for your email. It doesn't really make a difference because each guest n…" at bounding box center [357, 367] width 438 height 47
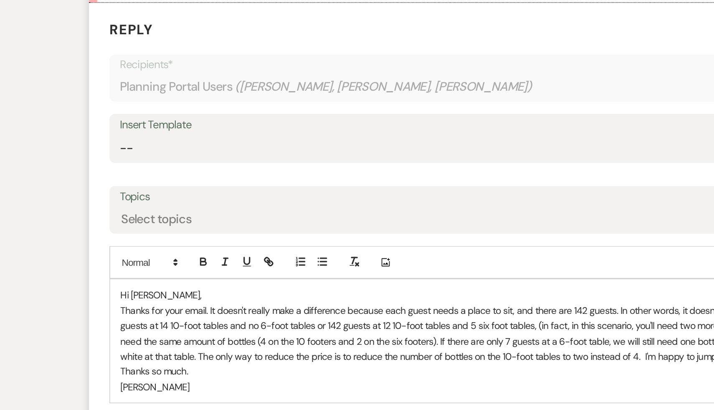
scroll to position [1266, 0]
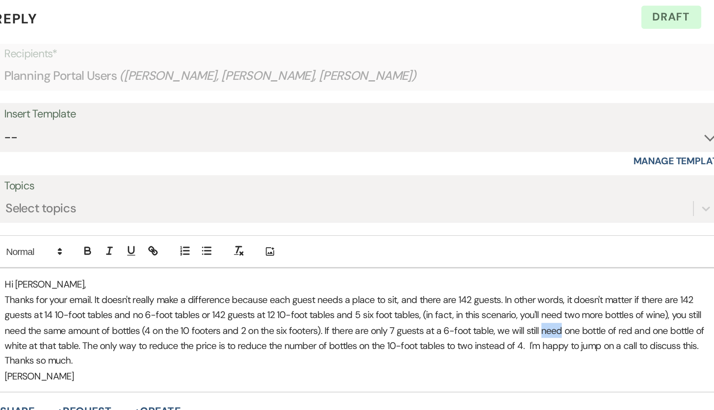
drag, startPoint x: 455, startPoint y: 350, endPoint x: 443, endPoint y: 353, distance: 12.5
click at [443, 353] on p "Thanks for your email. It doesn't really make a difference because each guest n…" at bounding box center [357, 360] width 438 height 47
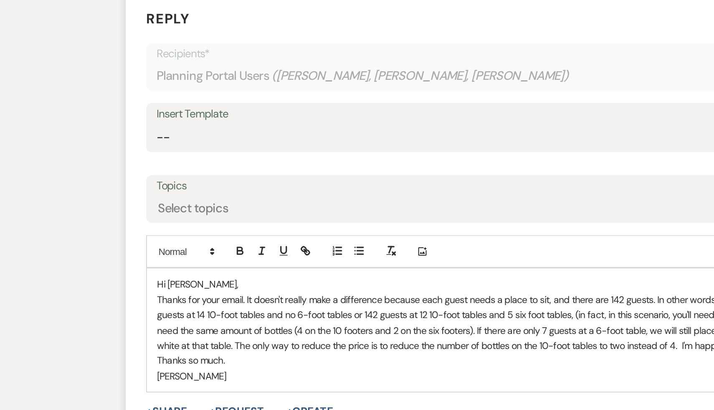
click at [315, 346] on p "Thanks for your email. It doesn't really make a difference because each guest n…" at bounding box center [357, 360] width 438 height 47
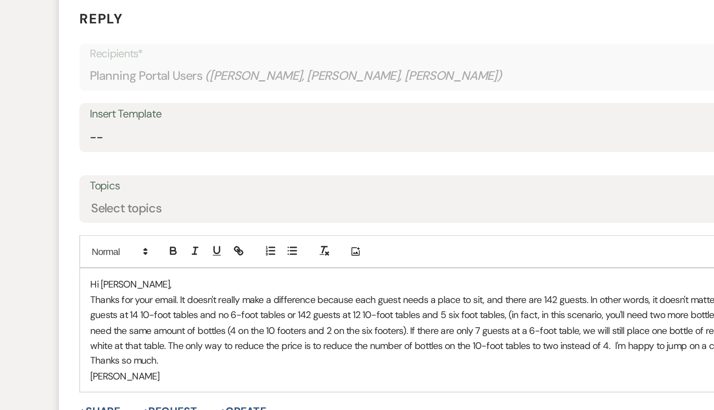
click at [392, 359] on p "Thanks for your email. It doesn't really make a difference because each guest n…" at bounding box center [357, 360] width 438 height 47
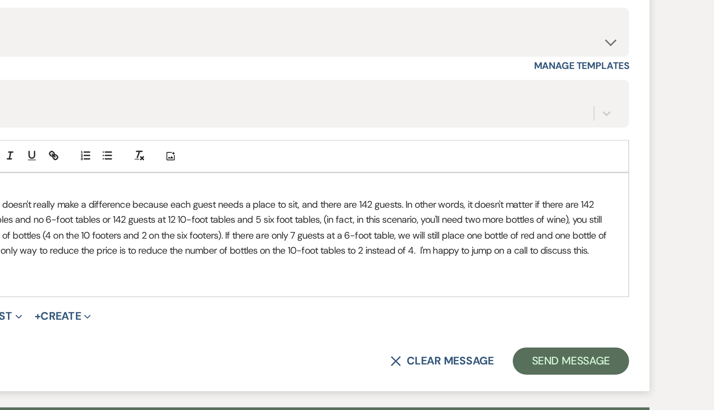
scroll to position [1325, 0]
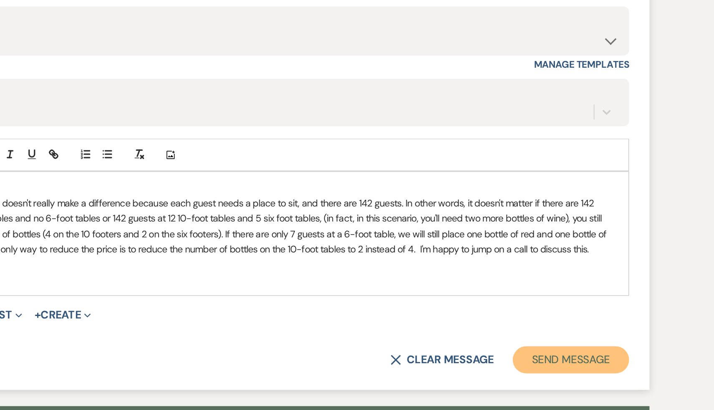
click at [530, 370] on button "Send Message" at bounding box center [546, 378] width 71 height 17
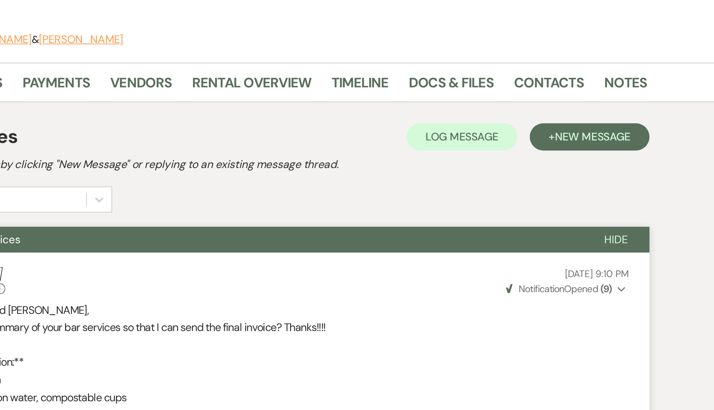
scroll to position [0, 0]
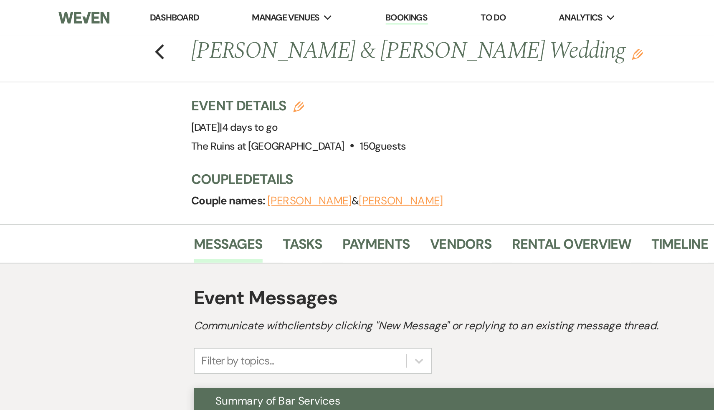
click at [109, 10] on link "Dashboard" at bounding box center [107, 10] width 30 height 7
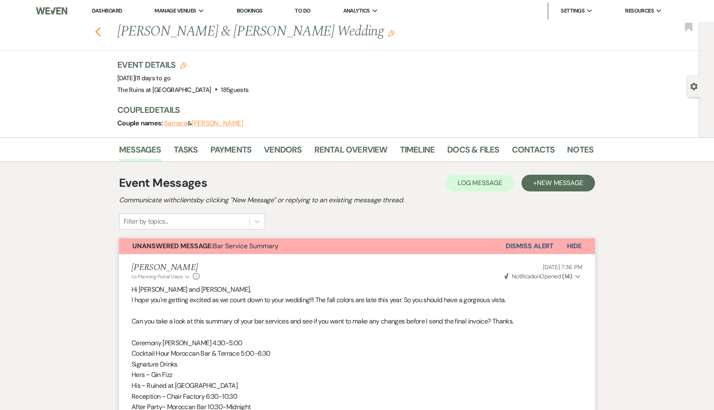
click at [95, 29] on icon "Previous" at bounding box center [98, 32] width 6 height 10
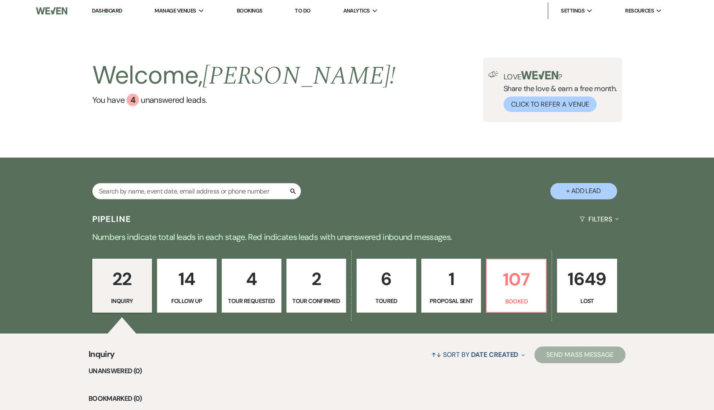
click at [114, 12] on link "Dashboard" at bounding box center [107, 11] width 30 height 8
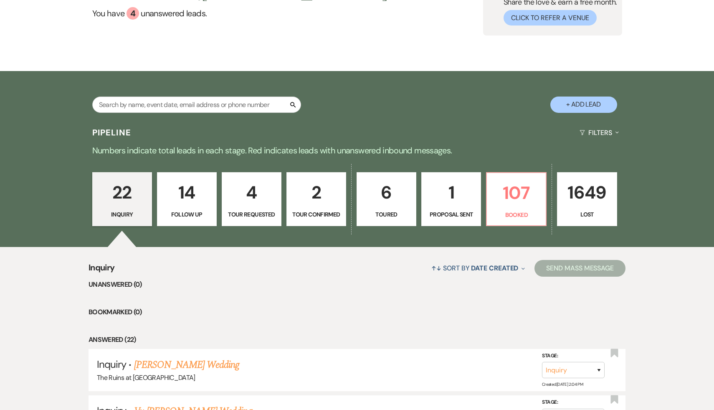
scroll to position [123, 0]
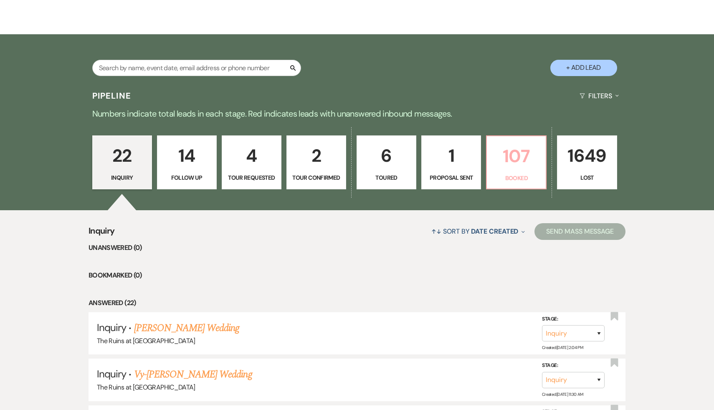
click at [516, 156] on p "107" at bounding box center [516, 156] width 49 height 28
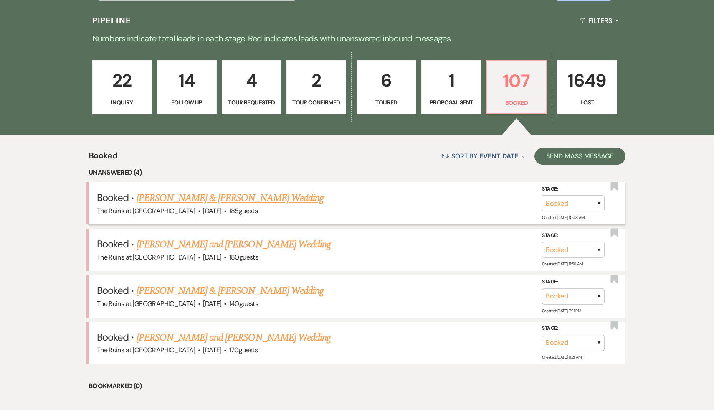
scroll to position [199, 0]
click at [247, 336] on link "[PERSON_NAME] and [PERSON_NAME] Wedding" at bounding box center [234, 336] width 195 height 15
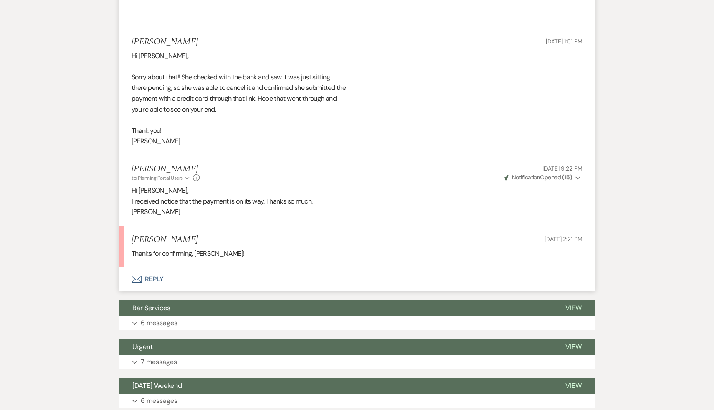
scroll to position [1563, 0]
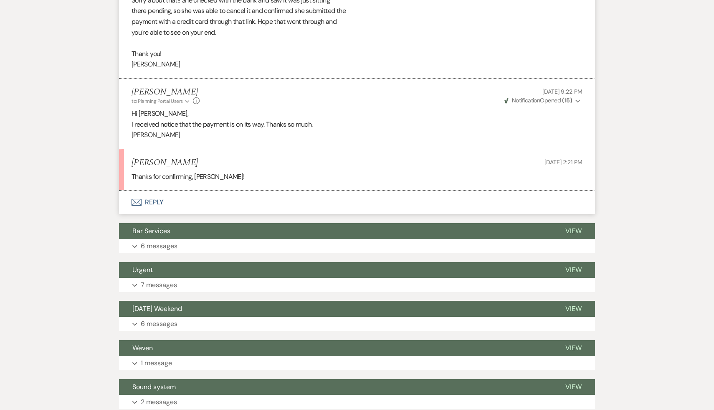
click at [342, 176] on div "Thanks for confirming, Carol!" at bounding box center [357, 176] width 451 height 11
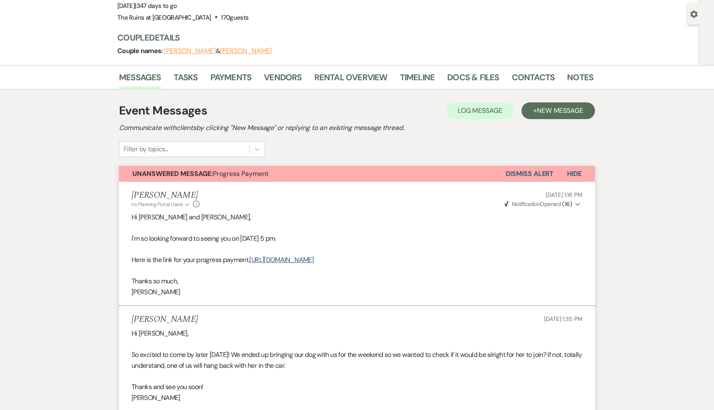
scroll to position [0, 0]
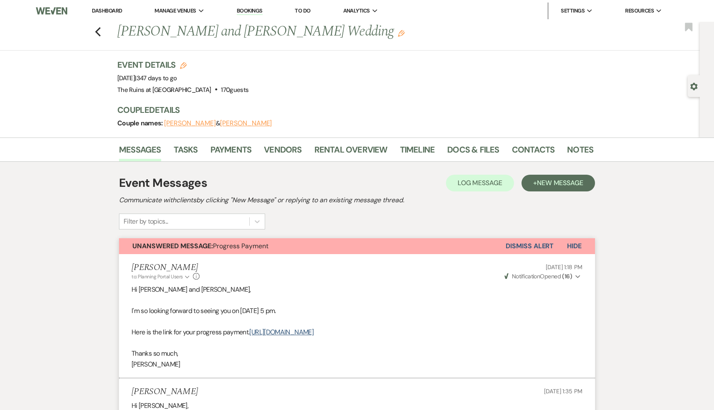
click at [525, 245] on button "Dismiss Alert" at bounding box center [530, 246] width 48 height 16
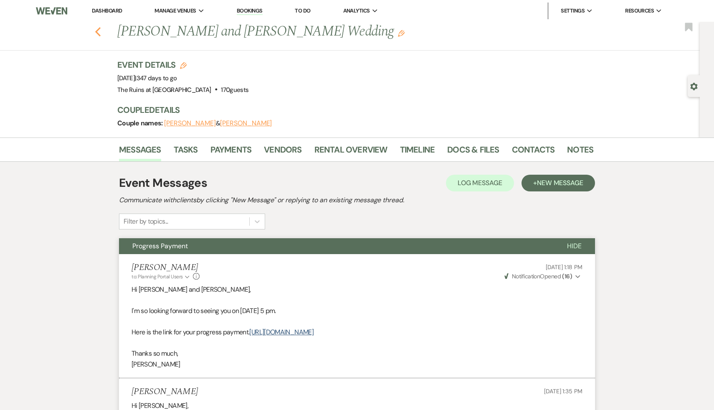
click at [96, 27] on icon "Previous" at bounding box center [98, 32] width 6 height 10
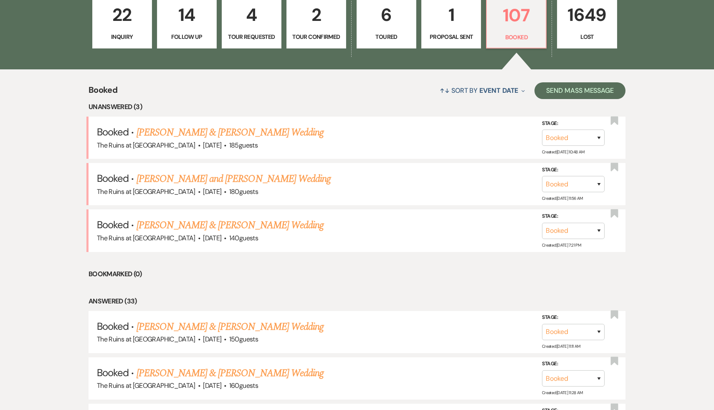
scroll to position [288, 0]
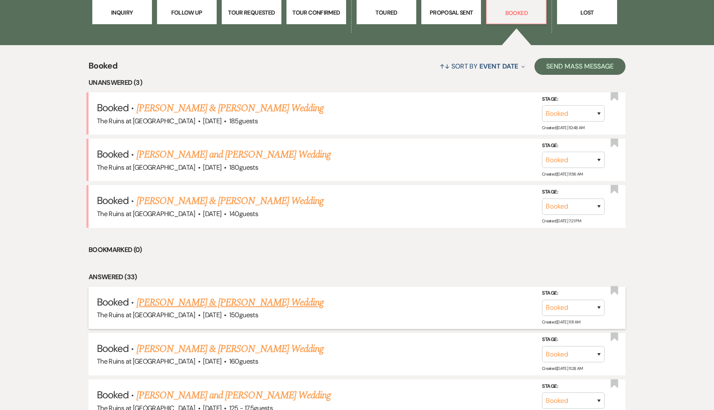
click at [251, 299] on link "[PERSON_NAME] & [PERSON_NAME] Wedding" at bounding box center [230, 302] width 187 height 15
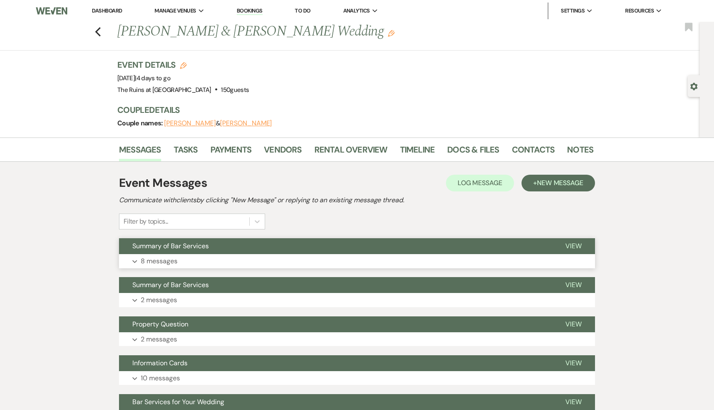
click at [196, 248] on span "Summary of Bar Services" at bounding box center [170, 245] width 76 height 9
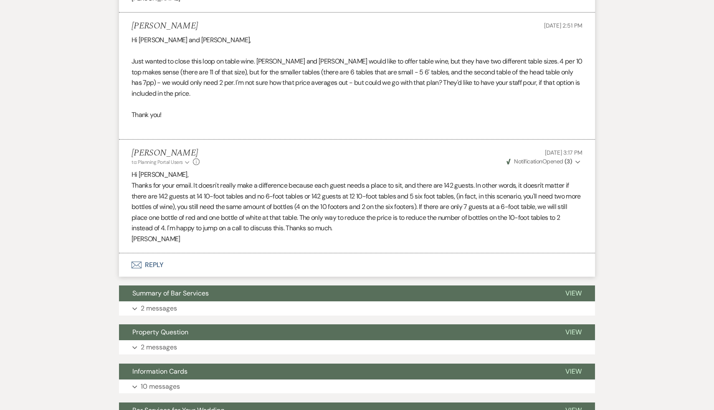
scroll to position [1241, 0]
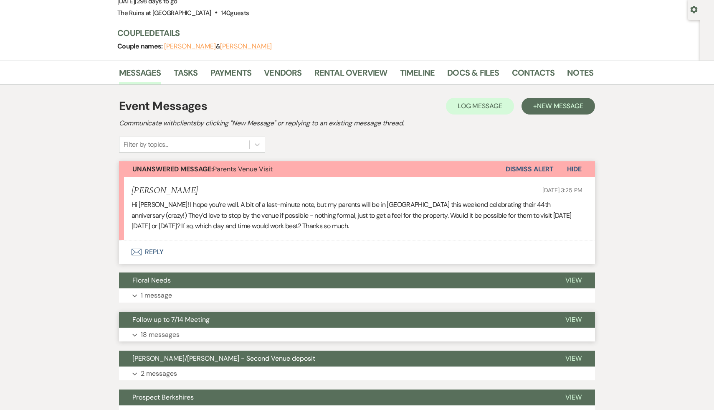
scroll to position [86, 0]
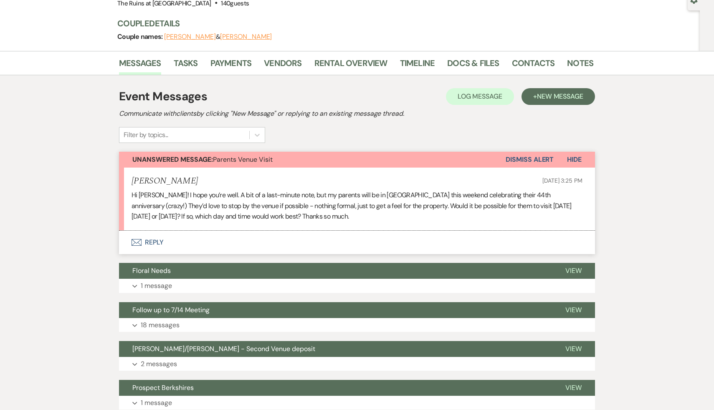
click at [153, 243] on button "Envelope Reply" at bounding box center [357, 241] width 476 height 23
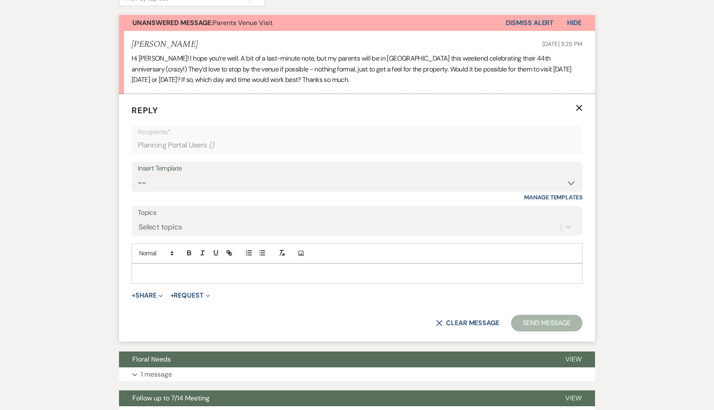
scroll to position [228, 0]
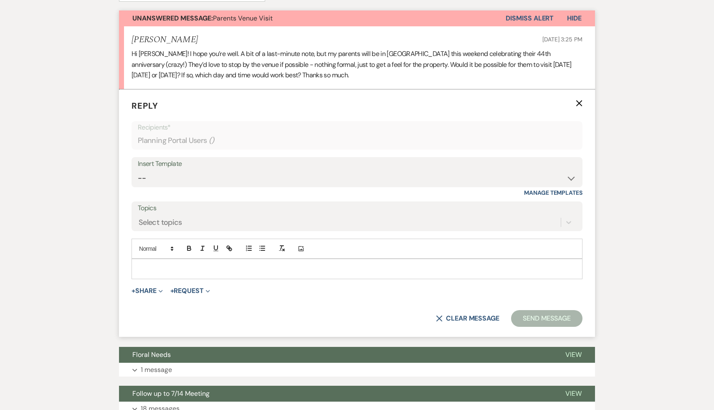
click at [178, 264] on p at bounding box center [357, 268] width 438 height 9
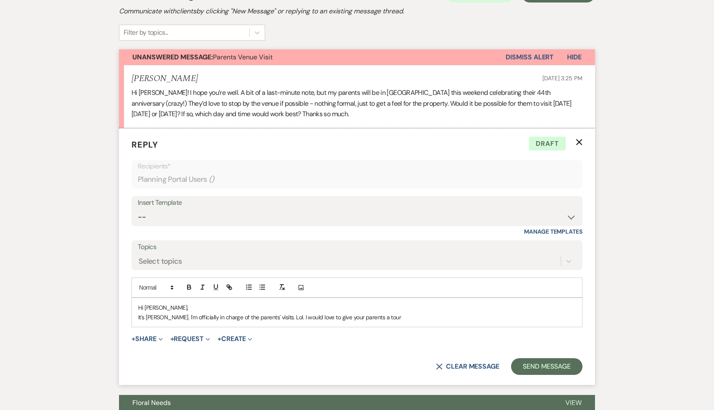
scroll to position [193, 0]
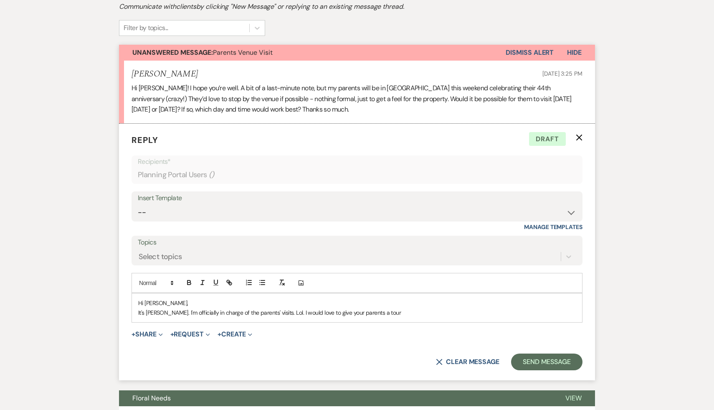
click at [231, 311] on p "It's [PERSON_NAME]. I'm officially in charge of the parents' visits. Lol. I wou…" at bounding box center [357, 312] width 438 height 9
click at [242, 313] on p "It's [PERSON_NAME]. I'm officially in charge of parents' visits. Lol. I would l…" at bounding box center [357, 312] width 438 height 9
click at [370, 314] on p "It's [PERSON_NAME]. I'm officially in charge of parents visits. Lol. I would lo…" at bounding box center [357, 312] width 438 height 9
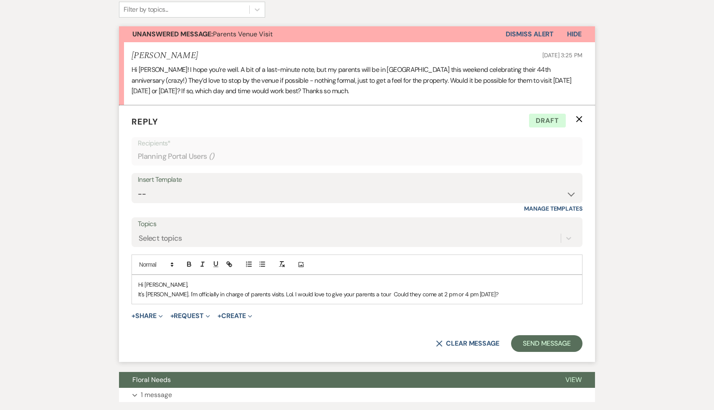
scroll to position [214, 0]
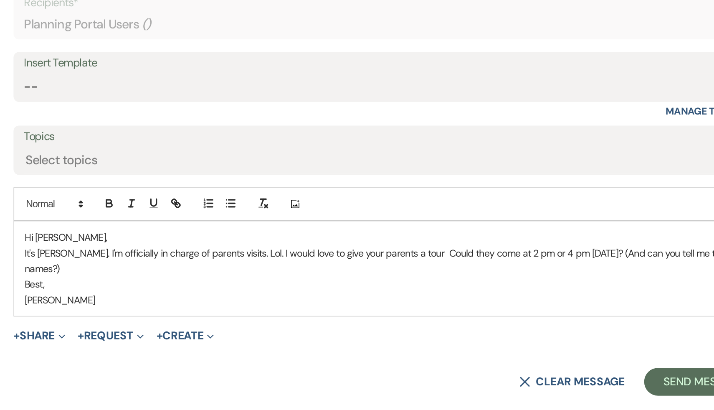
click at [240, 293] on p "It's Carol. I'm officially in charge of parents visits. Lol. I would love to gi…" at bounding box center [357, 296] width 438 height 19
click at [296, 349] on form "Reply X Saving draft... Recipients* Planning Portal Users ( ) Insert Template -…" at bounding box center [357, 245] width 476 height 284
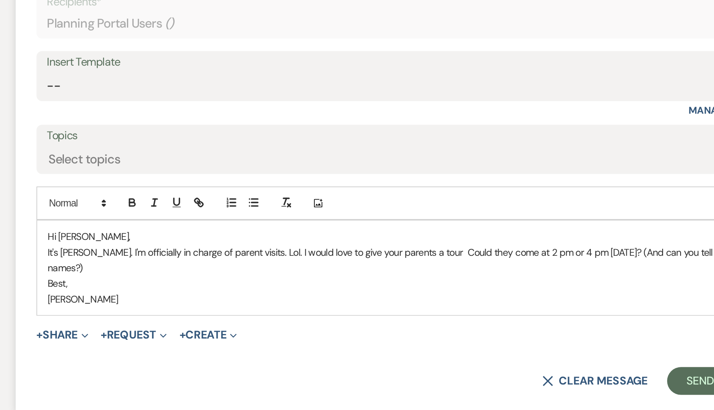
click at [269, 345] on form "Reply X Draft Recipients* Planning Portal Users ( ) Insert Template -- Weven Pl…" at bounding box center [357, 245] width 476 height 284
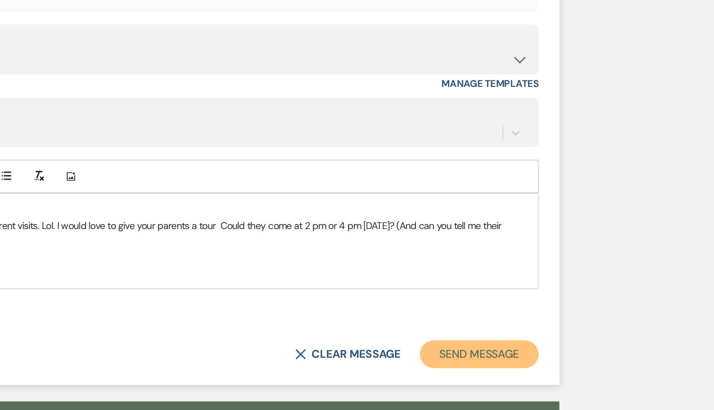
click at [540, 362] on button "Send Message" at bounding box center [546, 369] width 71 height 17
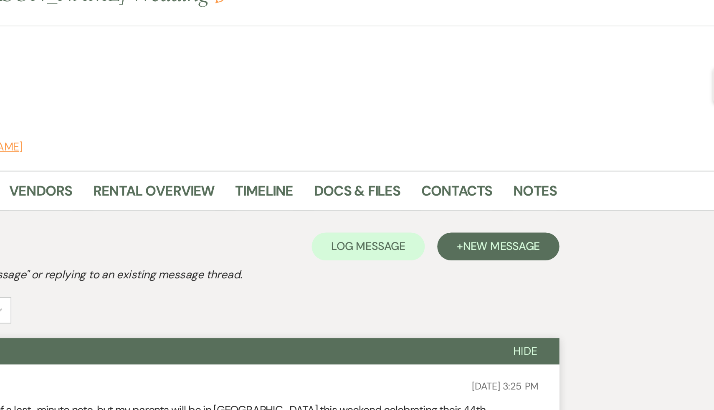
scroll to position [0, 0]
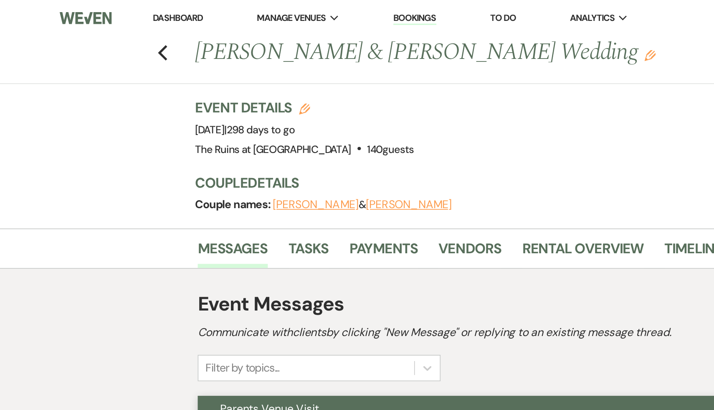
click at [103, 12] on link "Dashboard" at bounding box center [107, 10] width 30 height 7
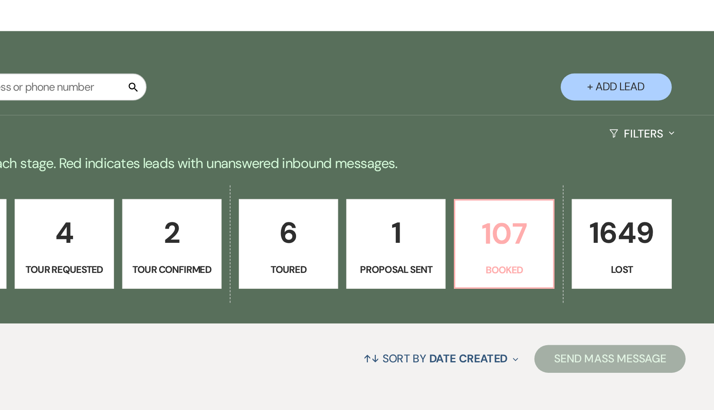
click at [510, 285] on p "107" at bounding box center [516, 279] width 49 height 28
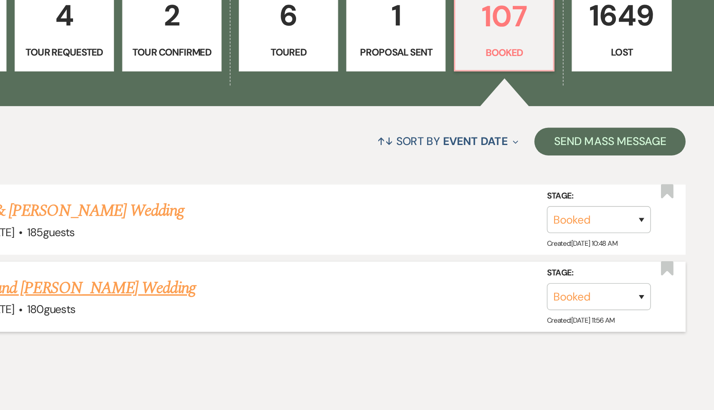
scroll to position [106, 0]
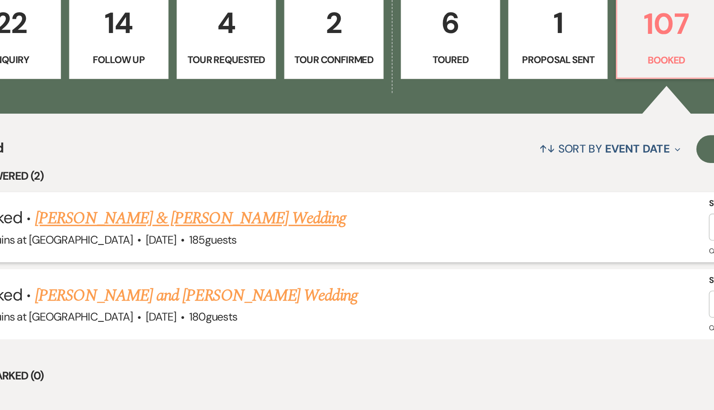
click at [233, 291] on link "Samara Petigrow & Doug Gusick's Wedding" at bounding box center [230, 289] width 187 height 15
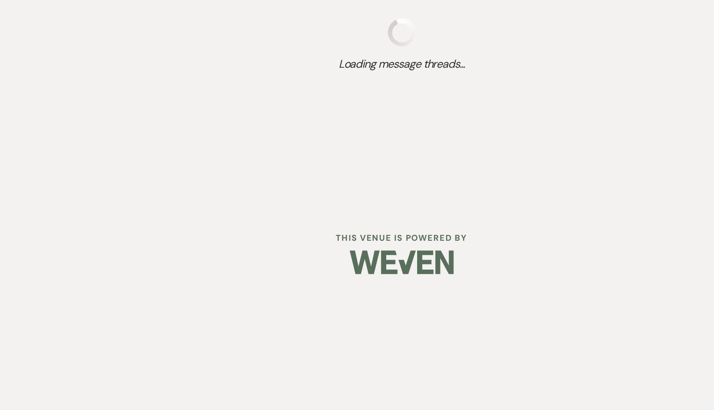
scroll to position [102, 0]
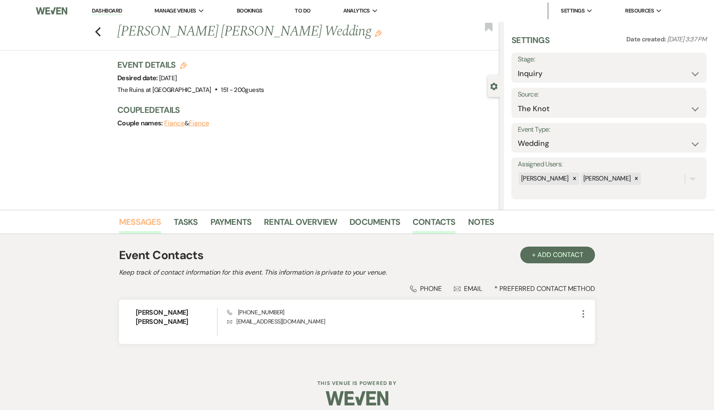
click at [128, 223] on link "Messages" at bounding box center [140, 224] width 42 height 18
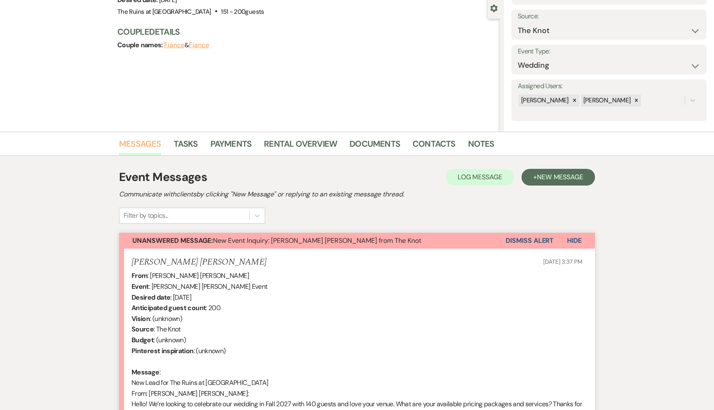
scroll to position [78, 0]
